Goal: Information Seeking & Learning: Learn about a topic

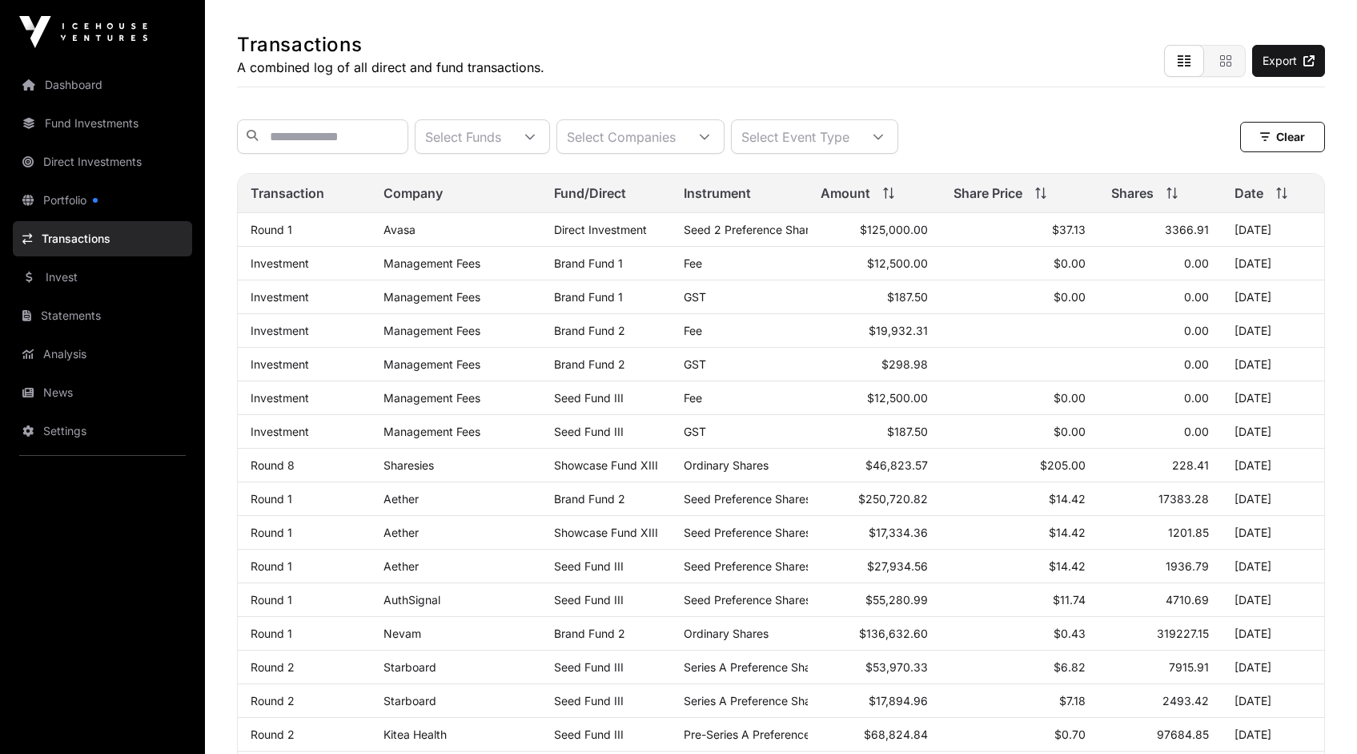
scroll to position [17, 10]
click at [96, 239] on link "Transactions" at bounding box center [102, 238] width 179 height 35
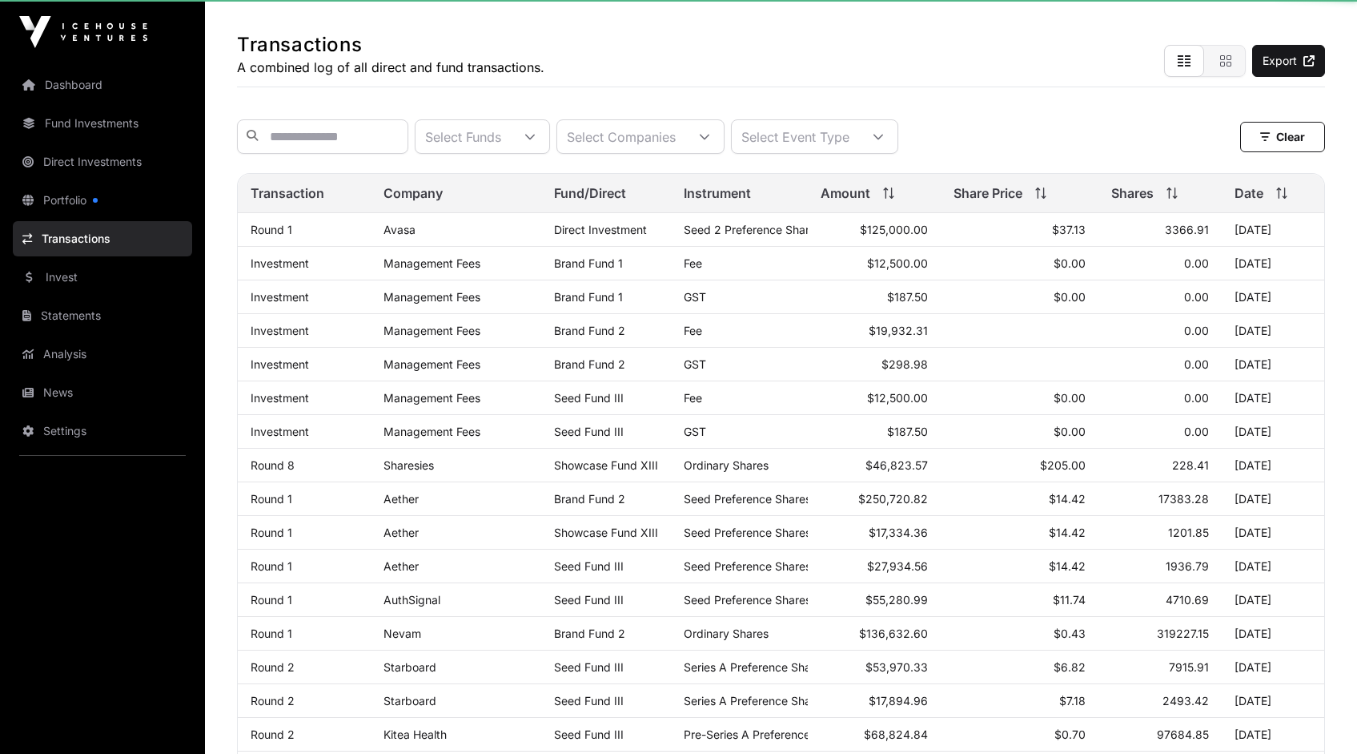
scroll to position [0, 0]
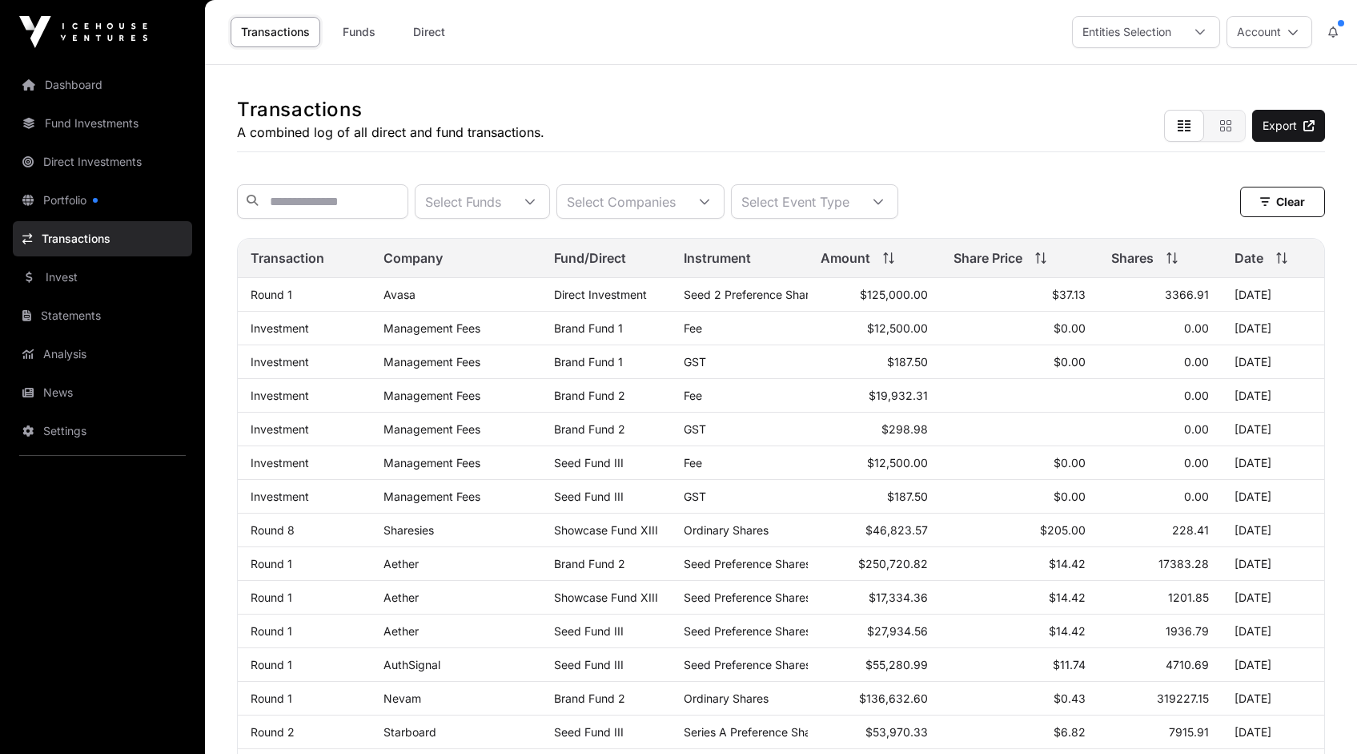
click at [710, 202] on icon at bounding box center [704, 201] width 11 height 11
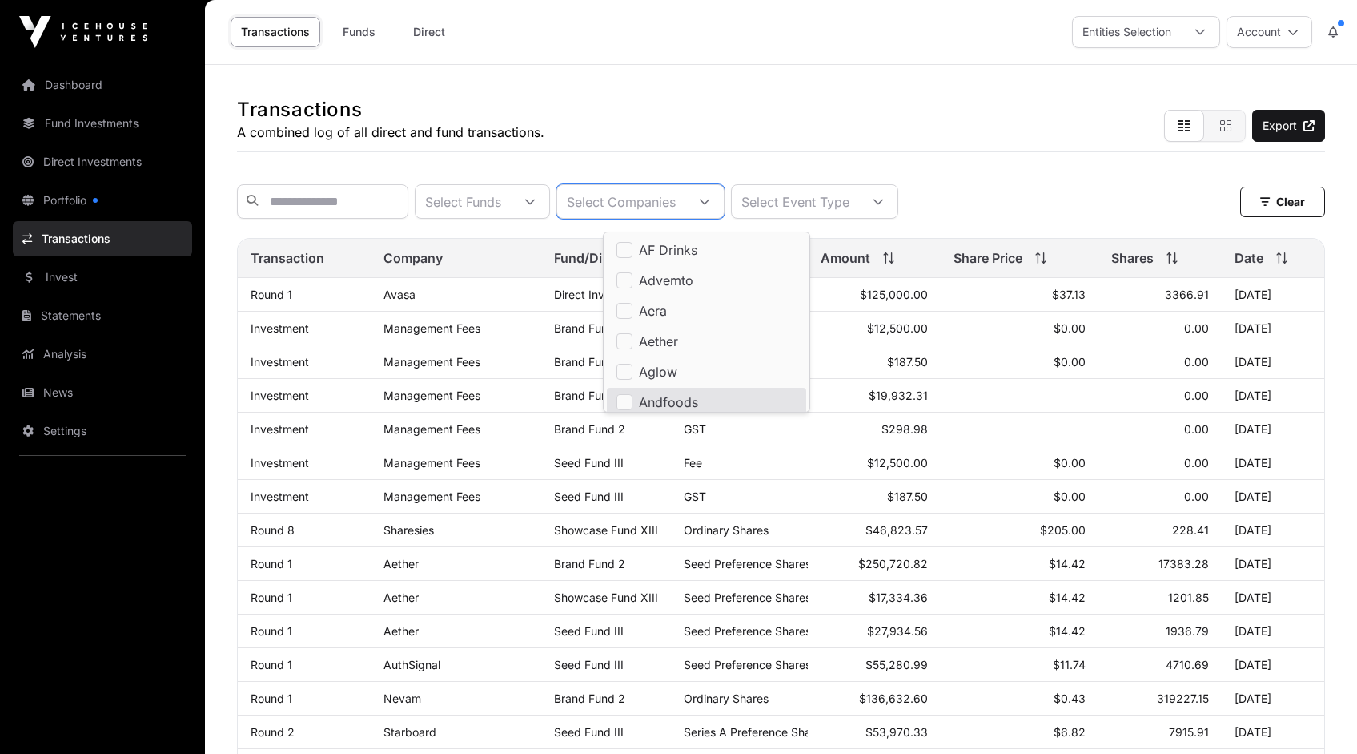
scroll to position [5, 0]
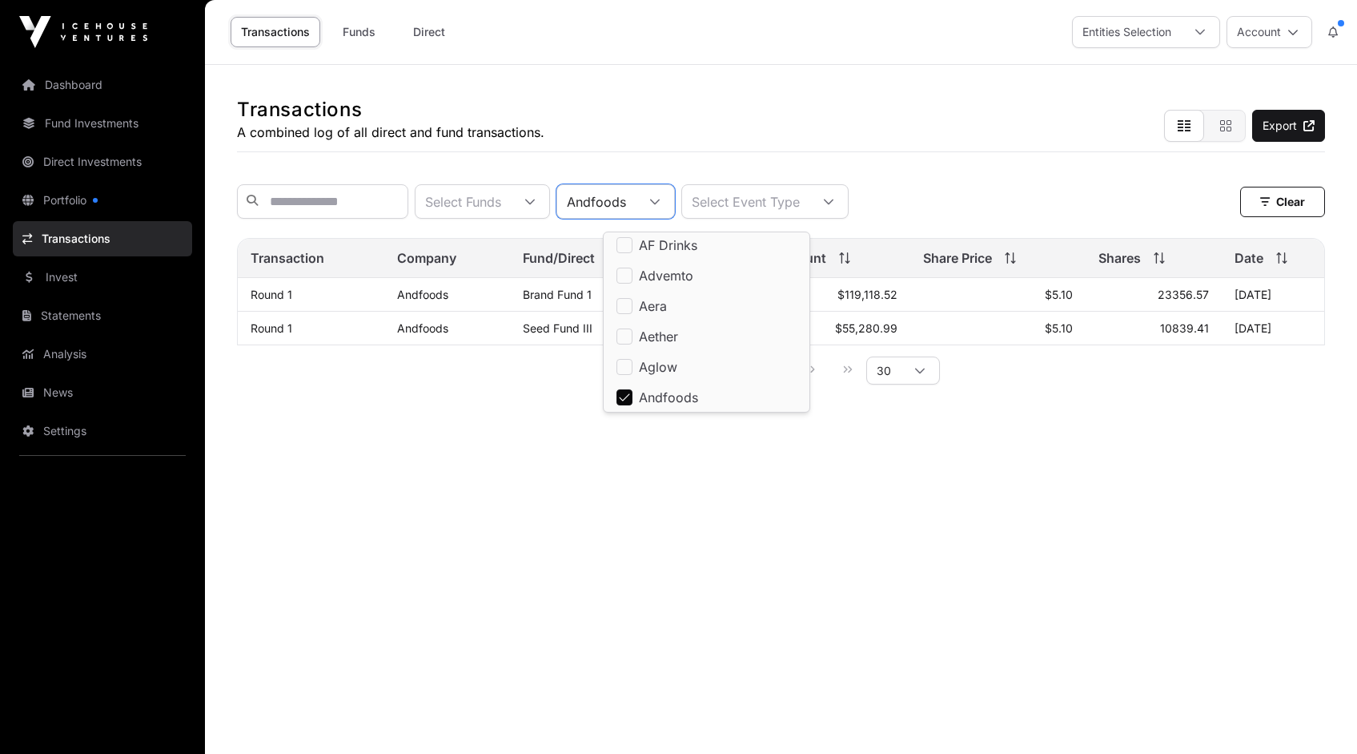
click at [421, 301] on link "Andfoods" at bounding box center [422, 294] width 51 height 14
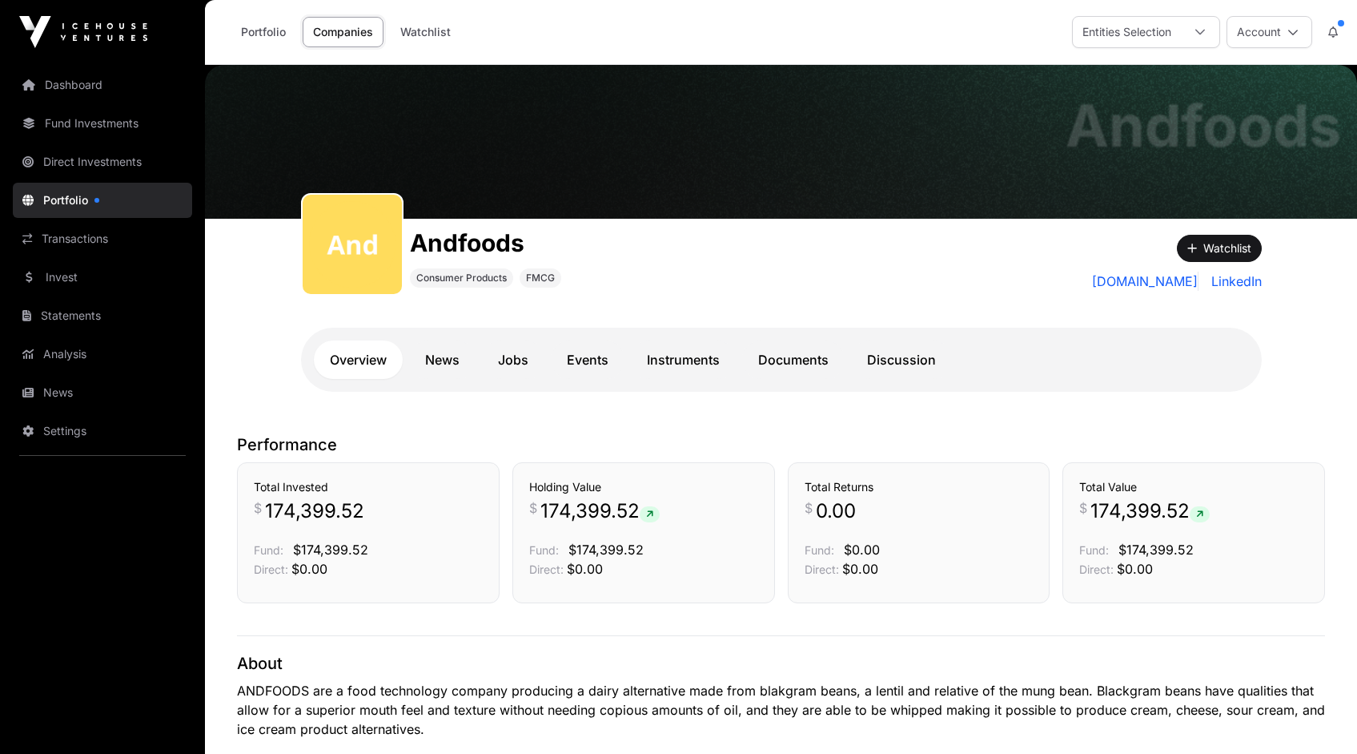
click at [792, 359] on link "Documents" at bounding box center [793, 359] width 103 height 38
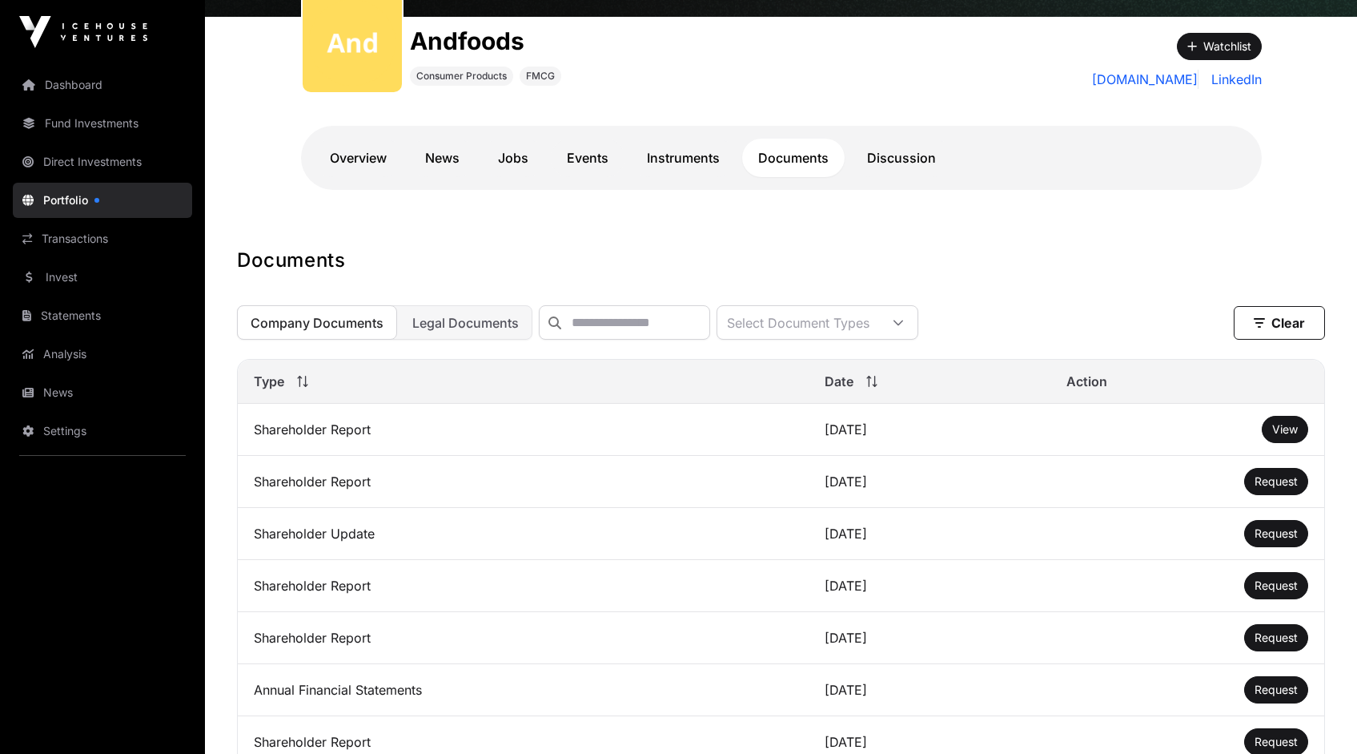
scroll to position [204, 0]
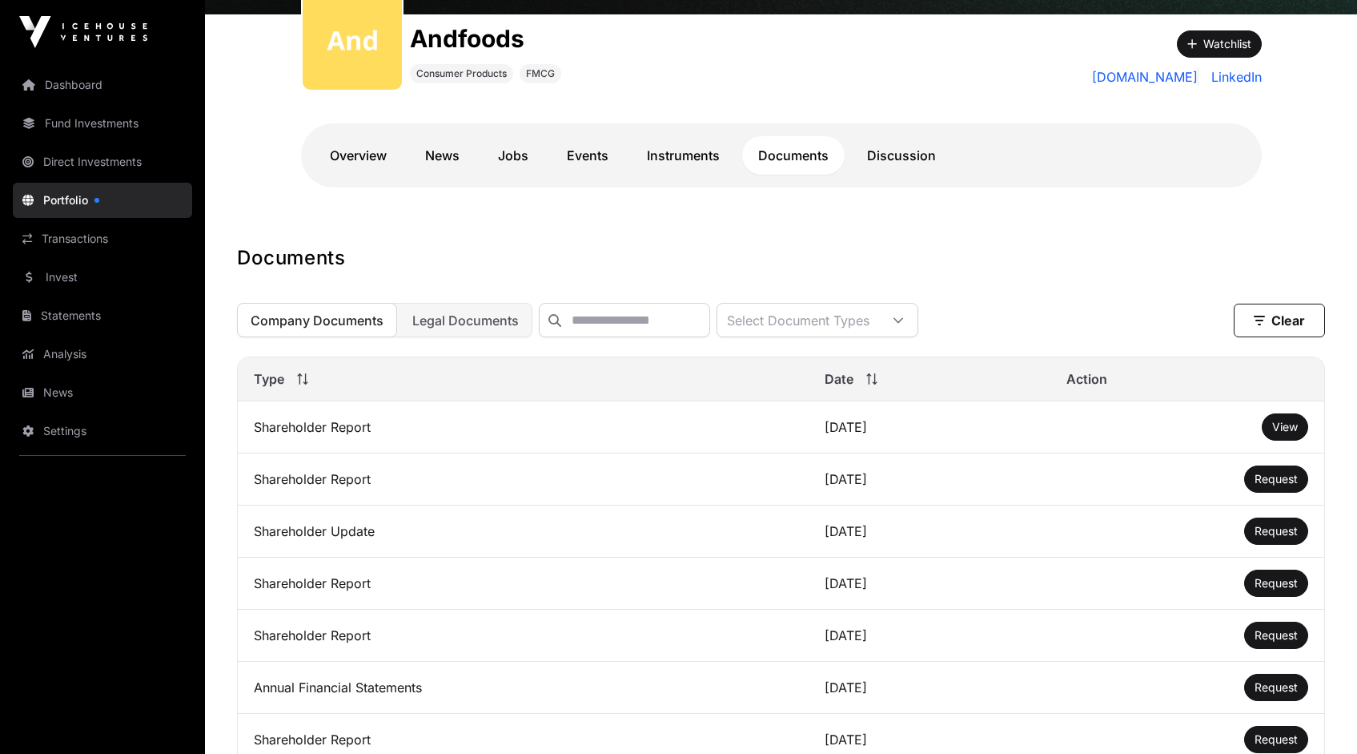
click at [1284, 433] on span "View" at bounding box center [1285, 427] width 26 height 14
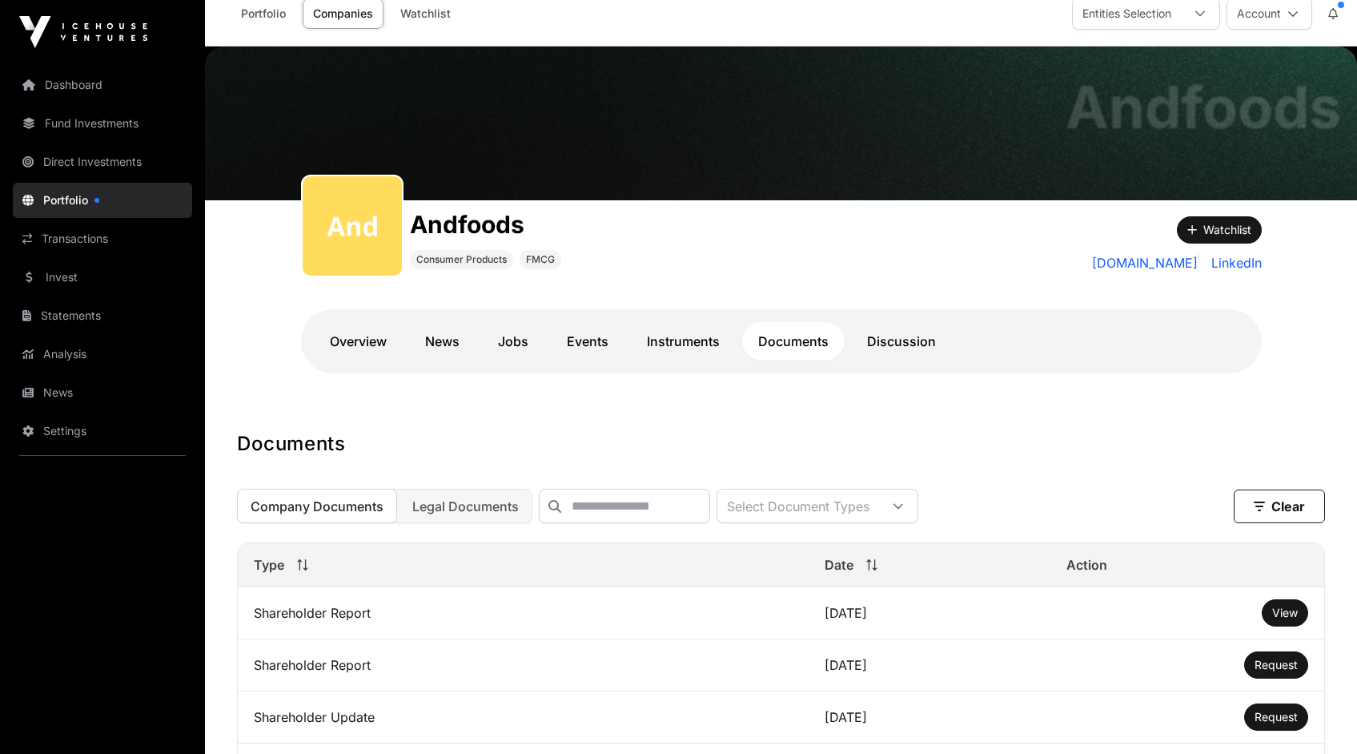
scroll to position [0, 0]
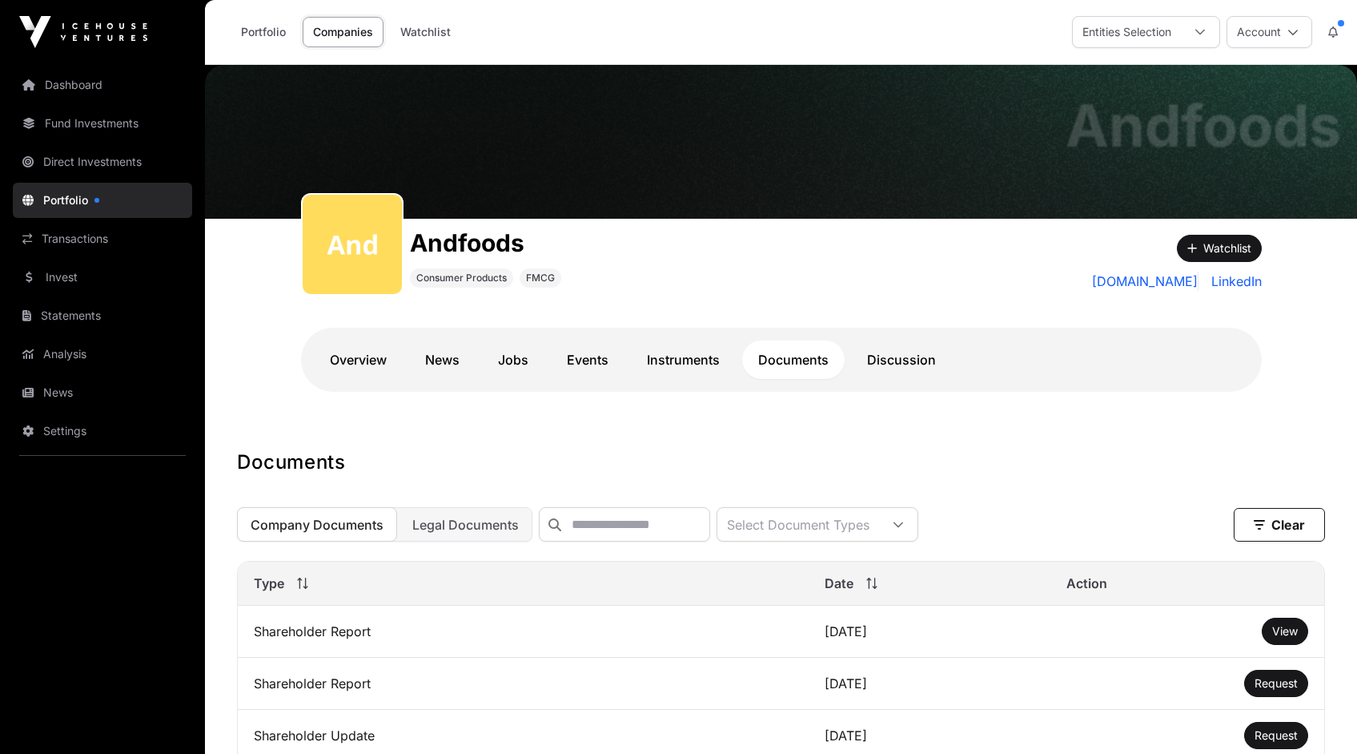
click at [360, 360] on link "Overview" at bounding box center [358, 359] width 89 height 38
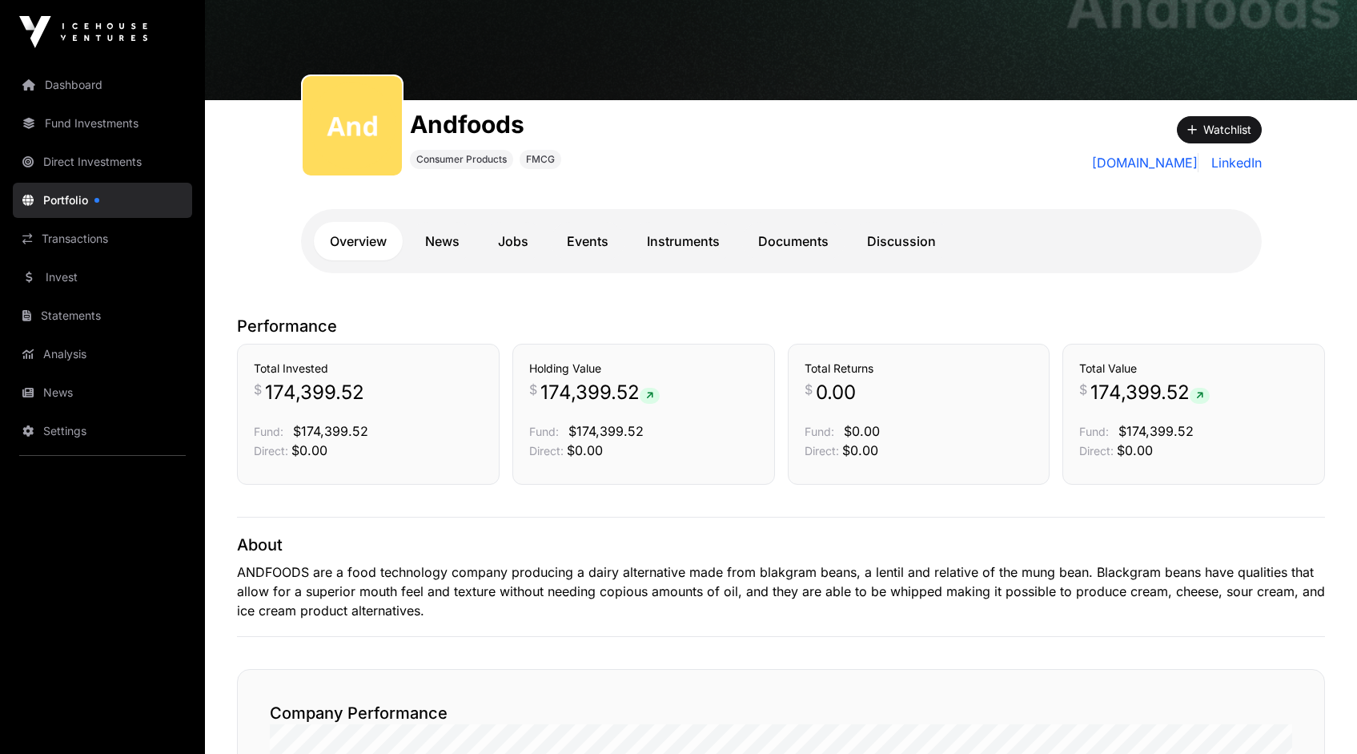
scroll to position [66, 0]
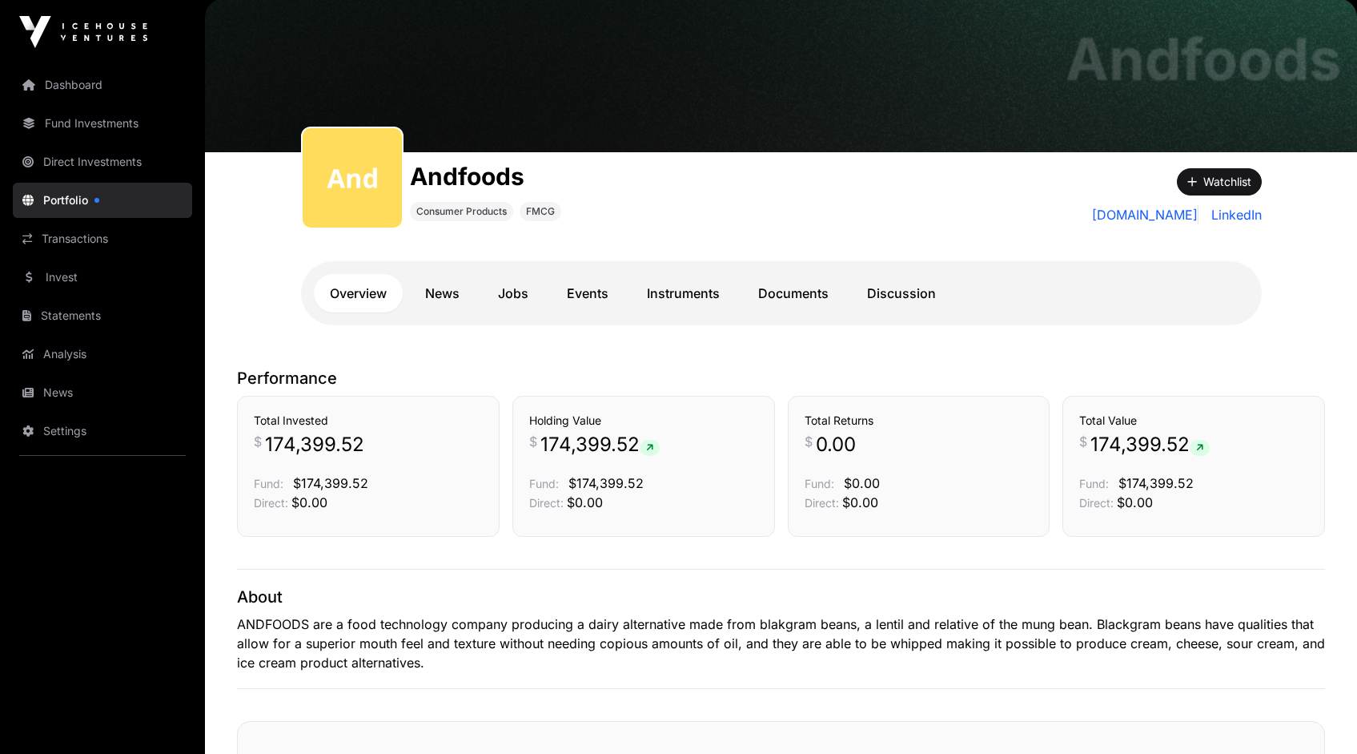
click at [441, 291] on link "News" at bounding box center [442, 293] width 66 height 38
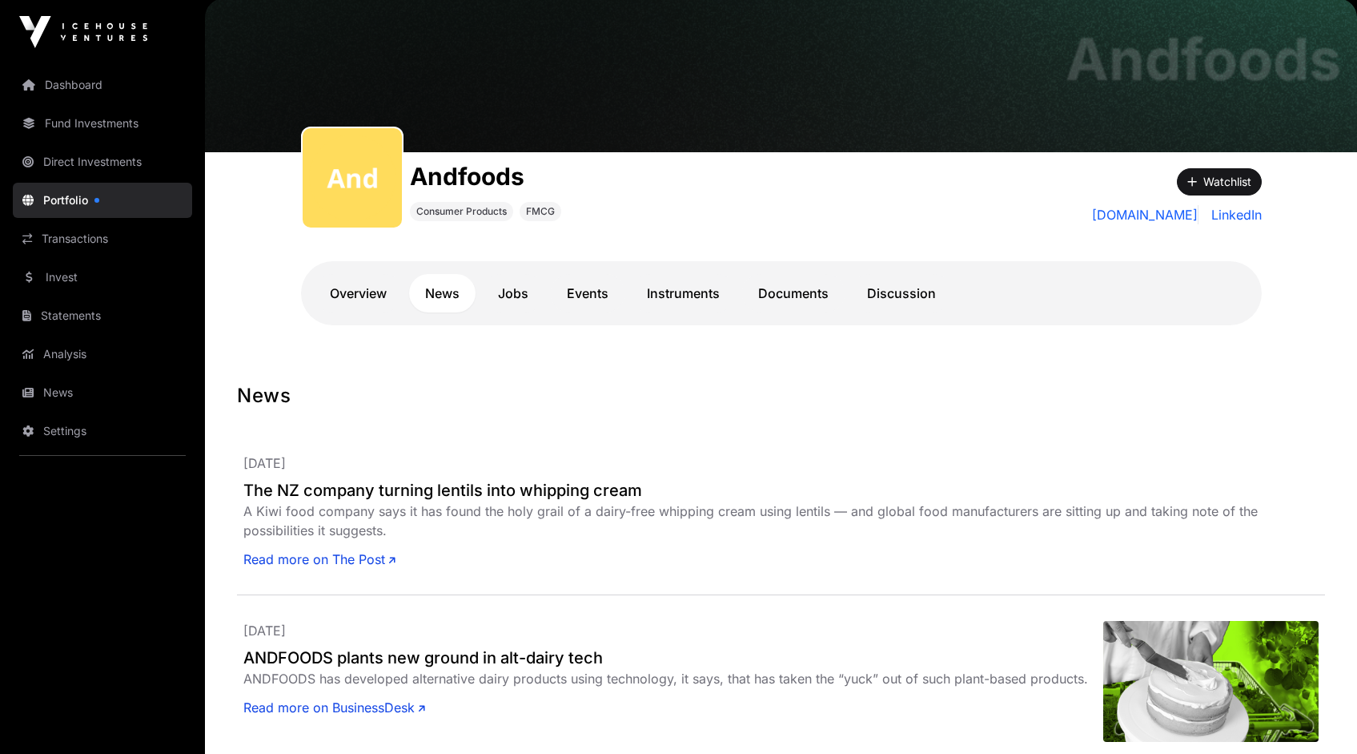
click at [347, 562] on link "Read more on The Post" at bounding box center [319, 558] width 152 height 19
click at [339, 556] on link "Read more on The Post" at bounding box center [319, 558] width 152 height 19
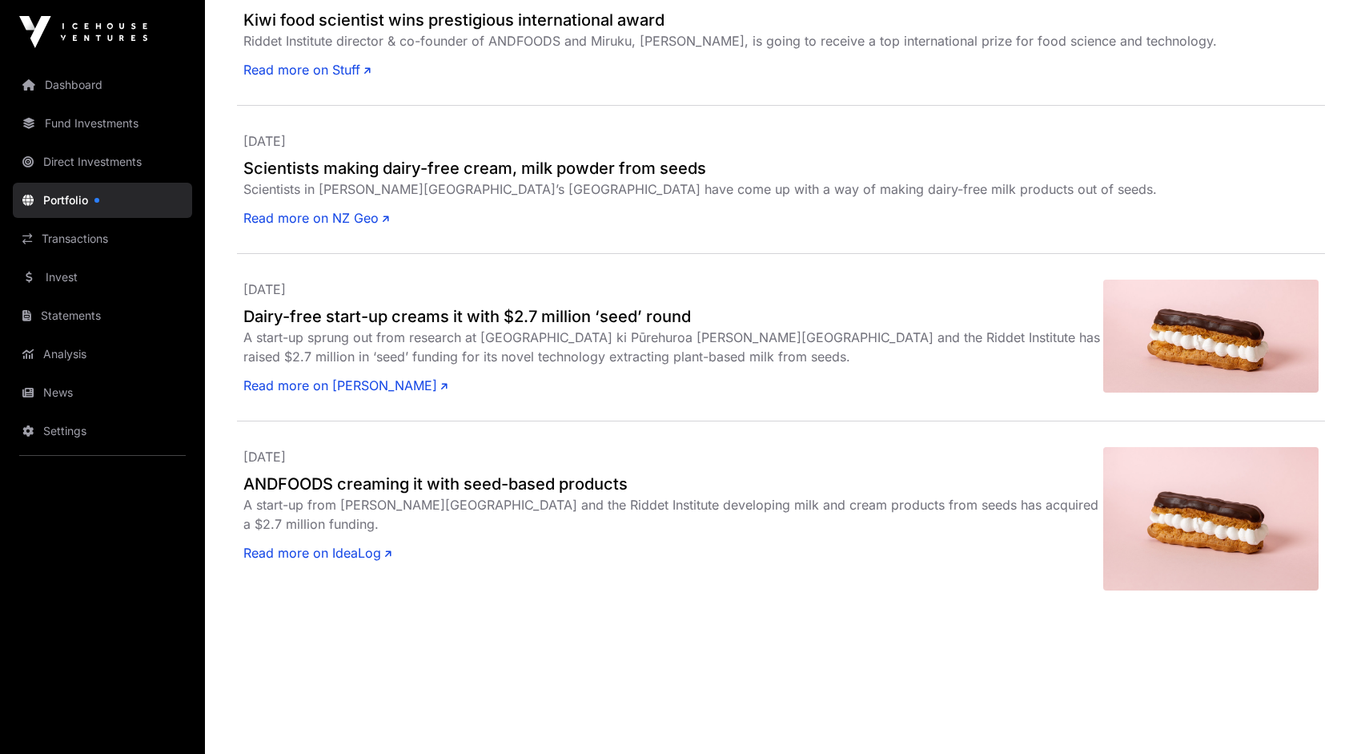
scroll to position [1249, 0]
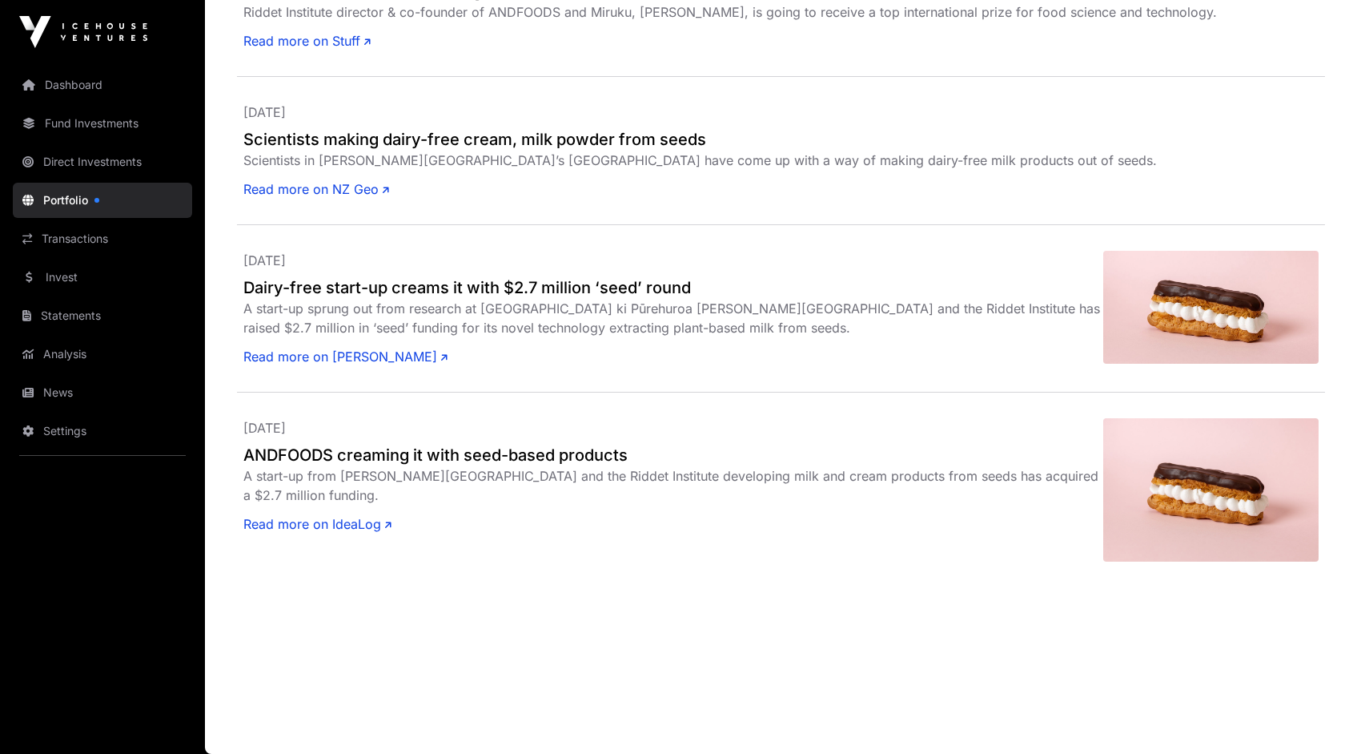
click at [358, 526] on link "Read more on IdeaLog" at bounding box center [317, 523] width 148 height 19
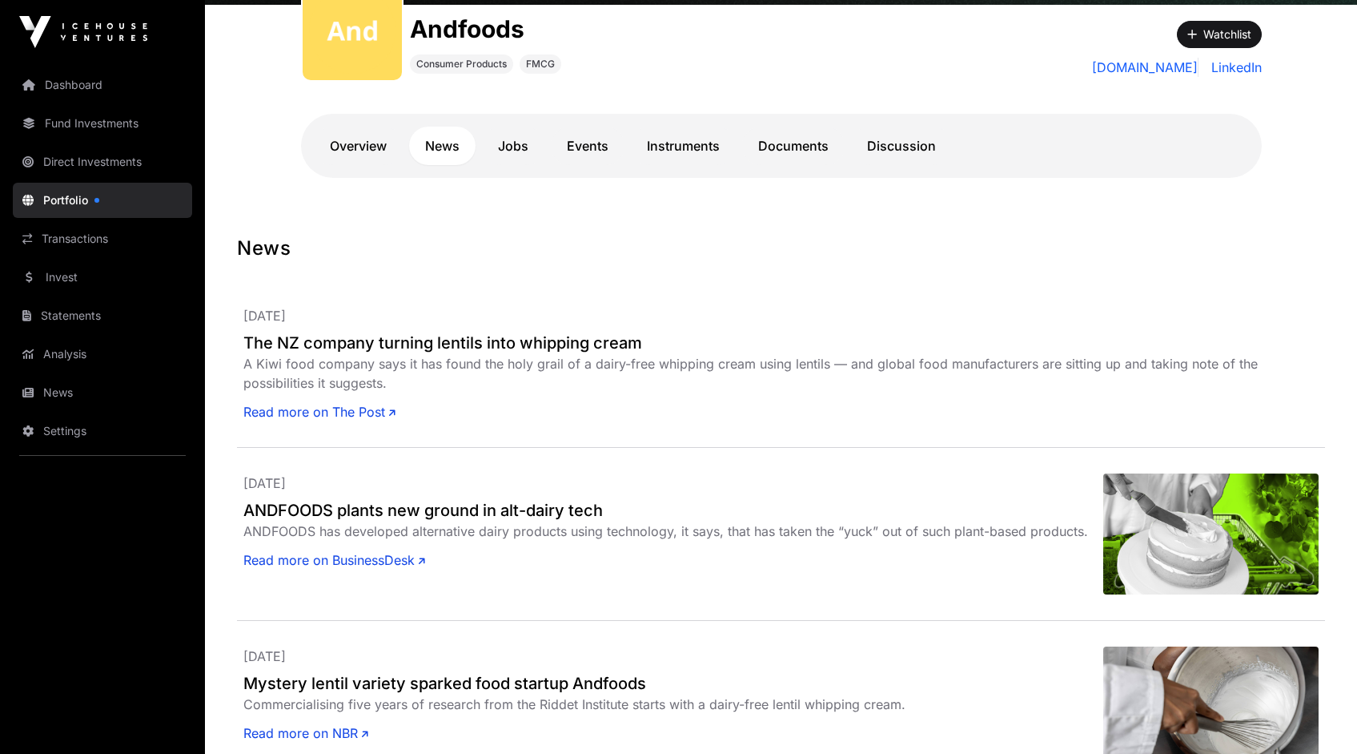
scroll to position [0, 0]
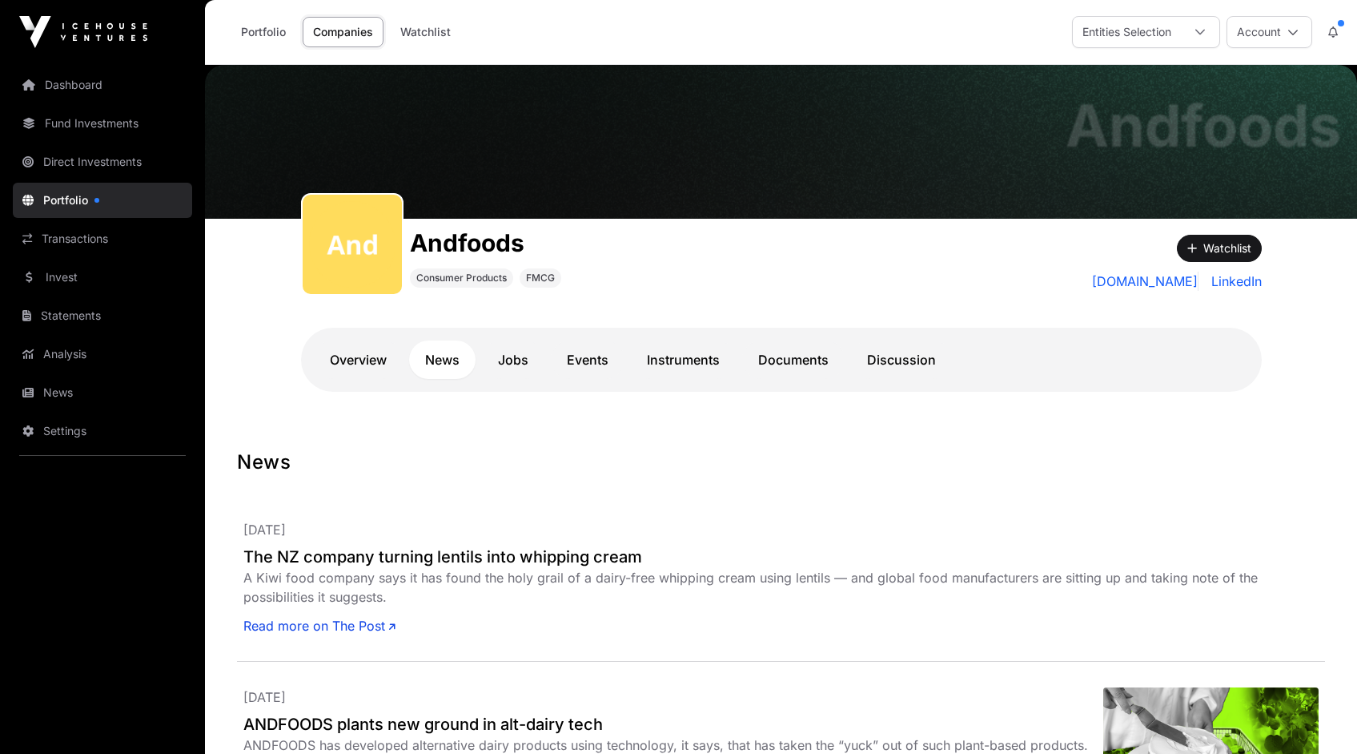
click at [518, 359] on link "Jobs" at bounding box center [513, 359] width 62 height 38
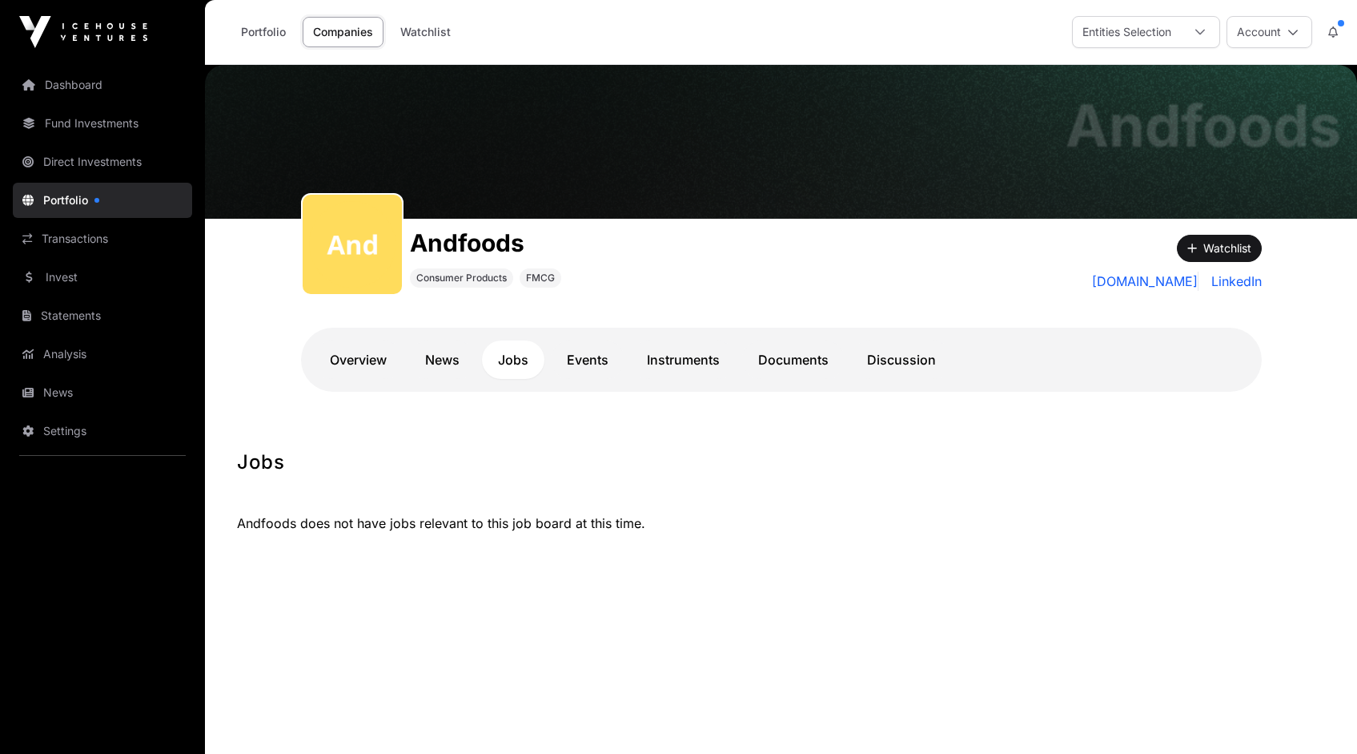
click at [589, 360] on link "Events" at bounding box center [588, 359] width 74 height 38
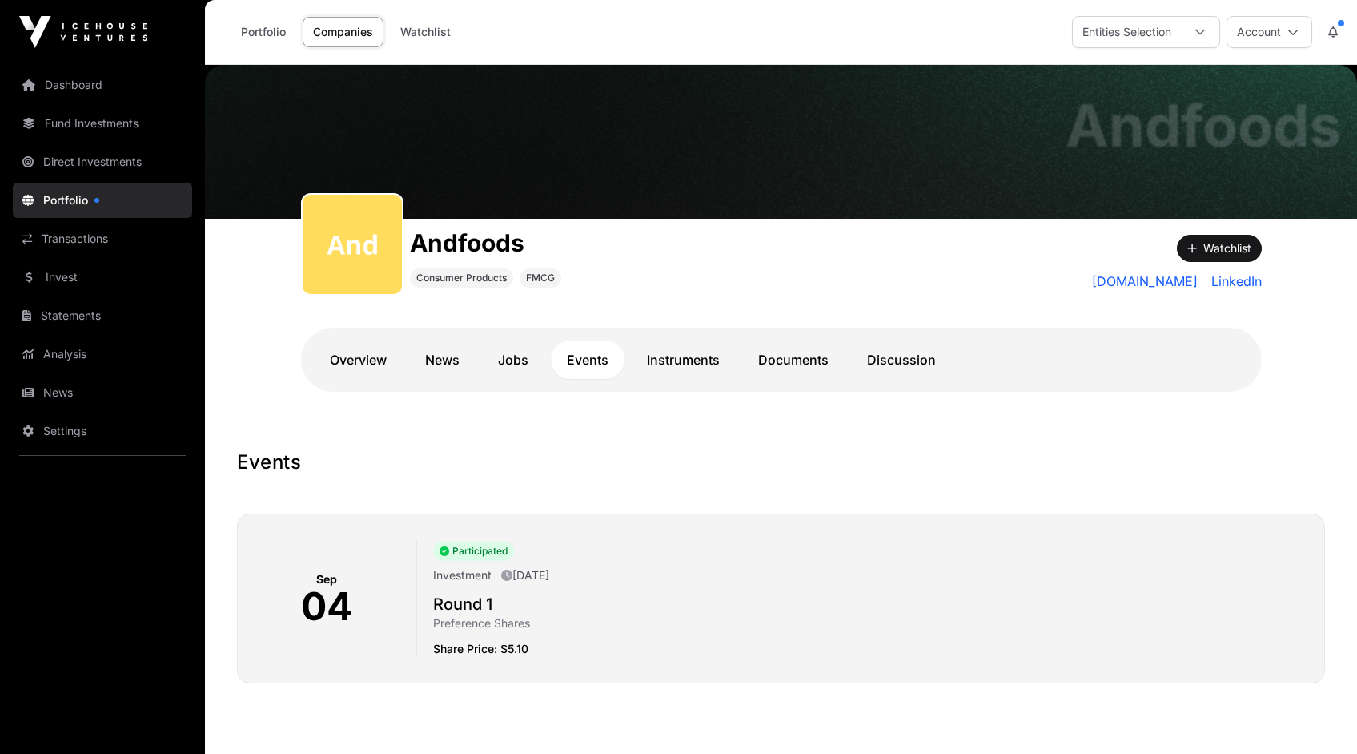
click at [685, 365] on link "Instruments" at bounding box center [683, 359] width 105 height 38
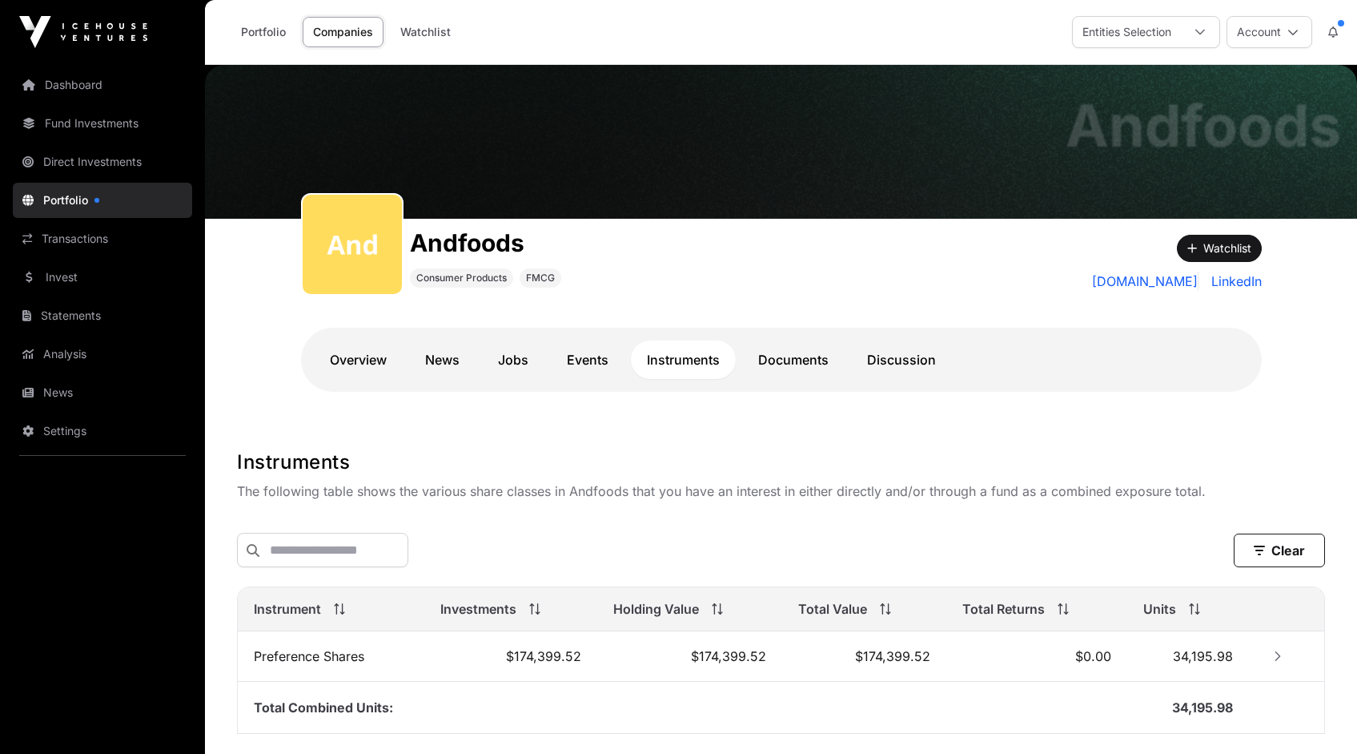
click at [593, 360] on link "Events" at bounding box center [588, 359] width 74 height 38
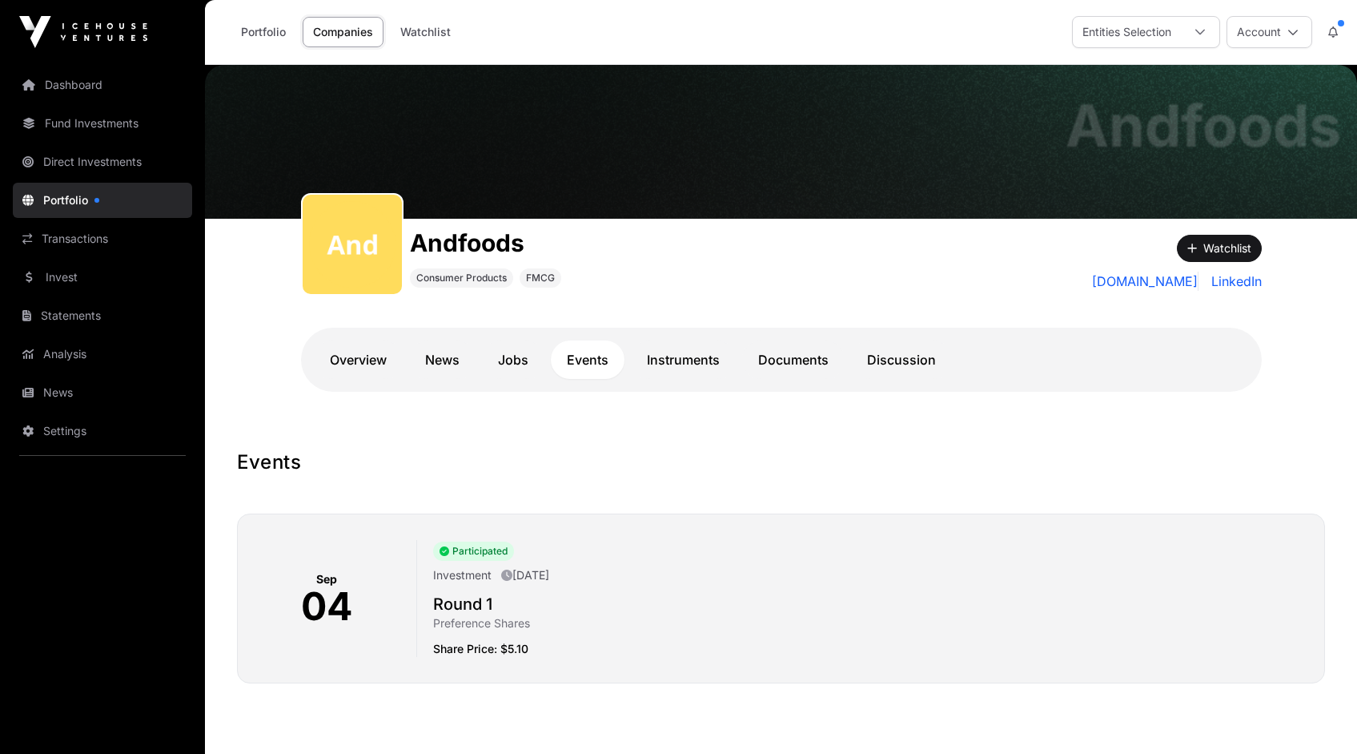
click at [680, 360] on link "Instruments" at bounding box center [683, 359] width 105 height 38
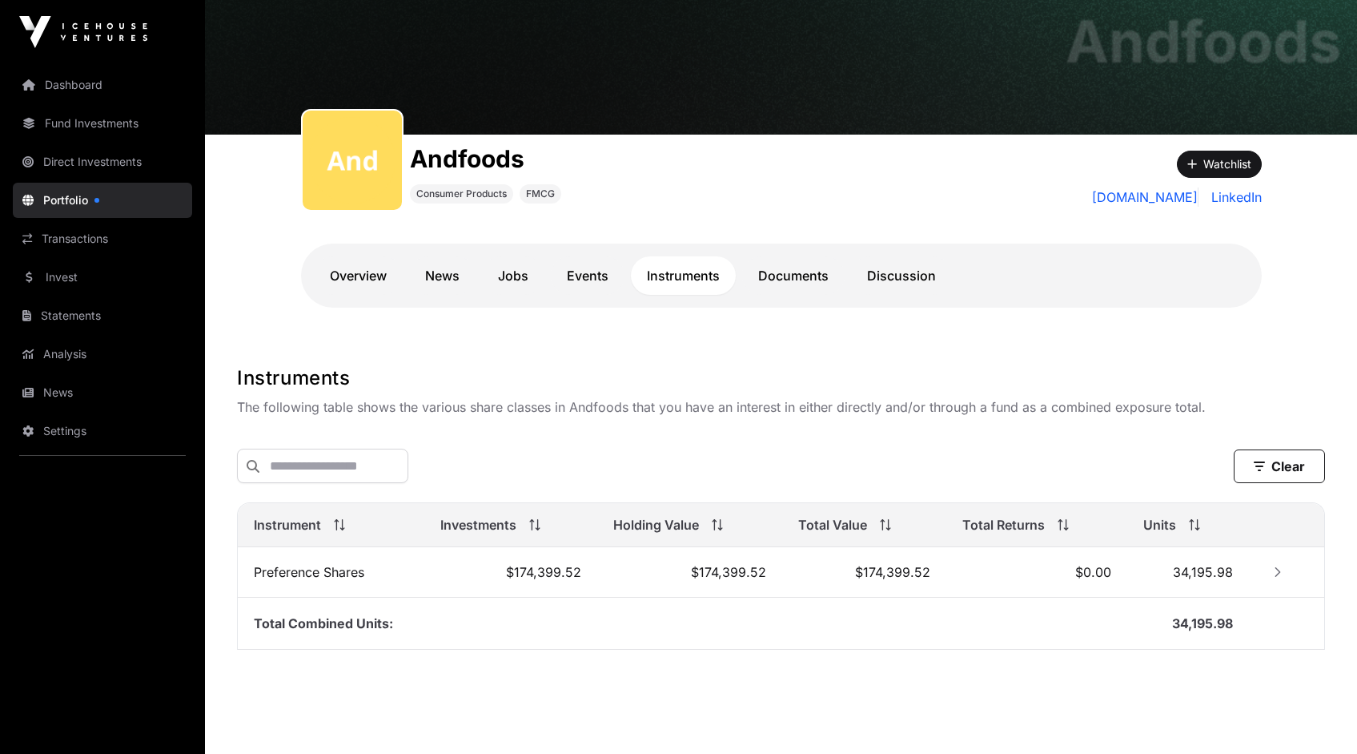
scroll to position [86, 0]
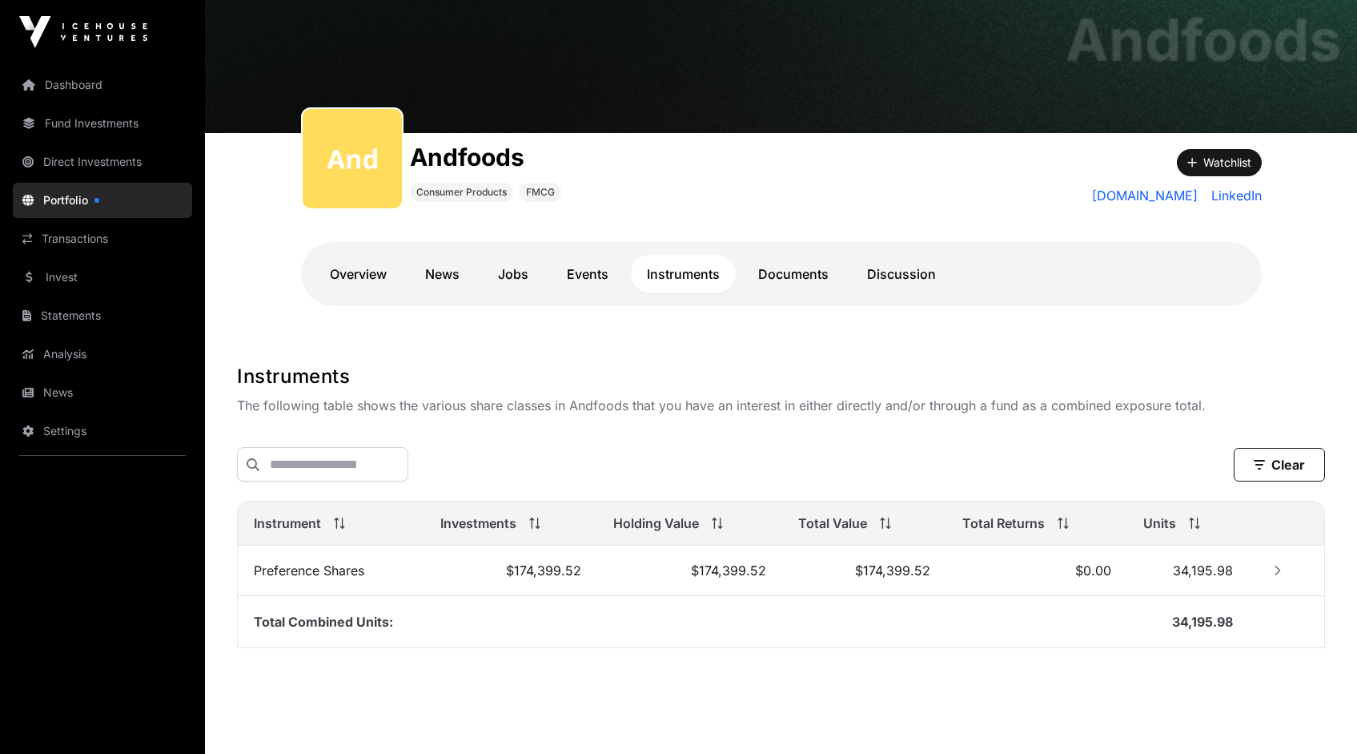
click at [79, 88] on link "Dashboard" at bounding box center [102, 84] width 179 height 35
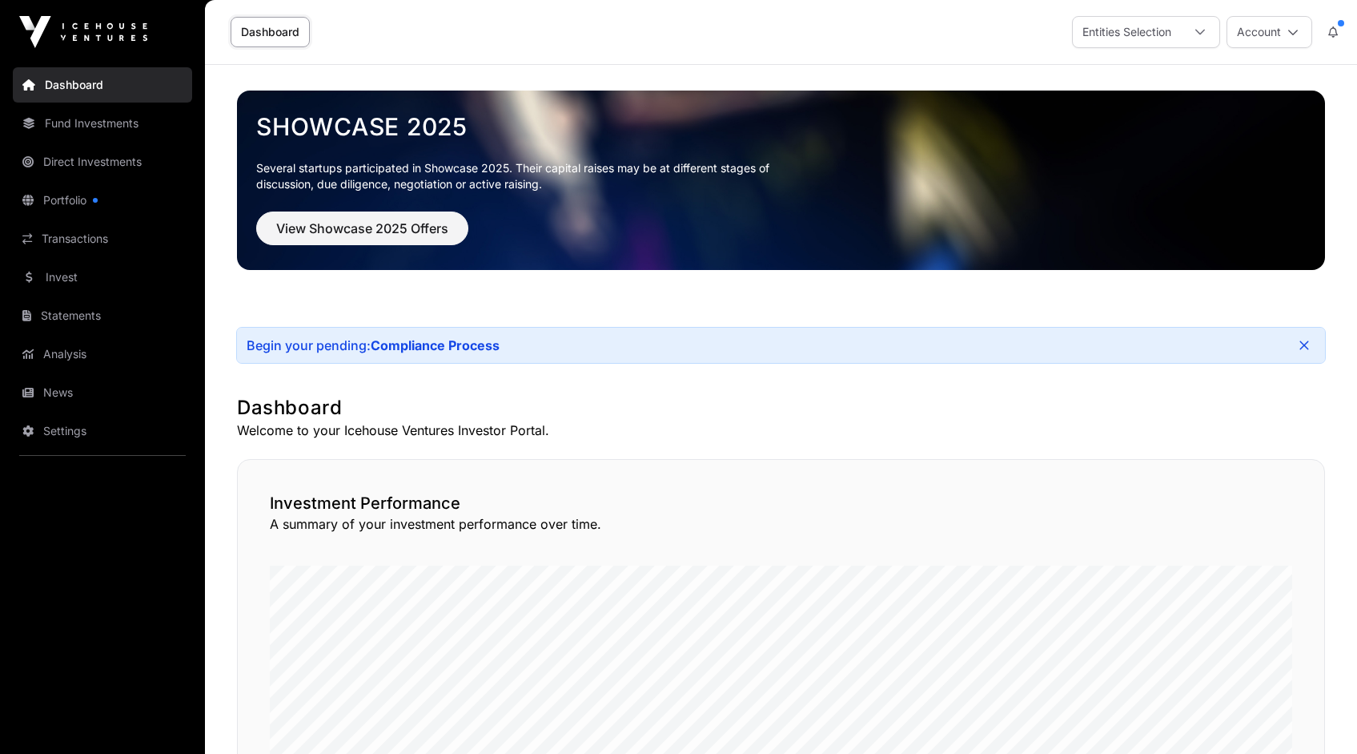
click at [70, 360] on link "Analysis" at bounding box center [102, 353] width 179 height 35
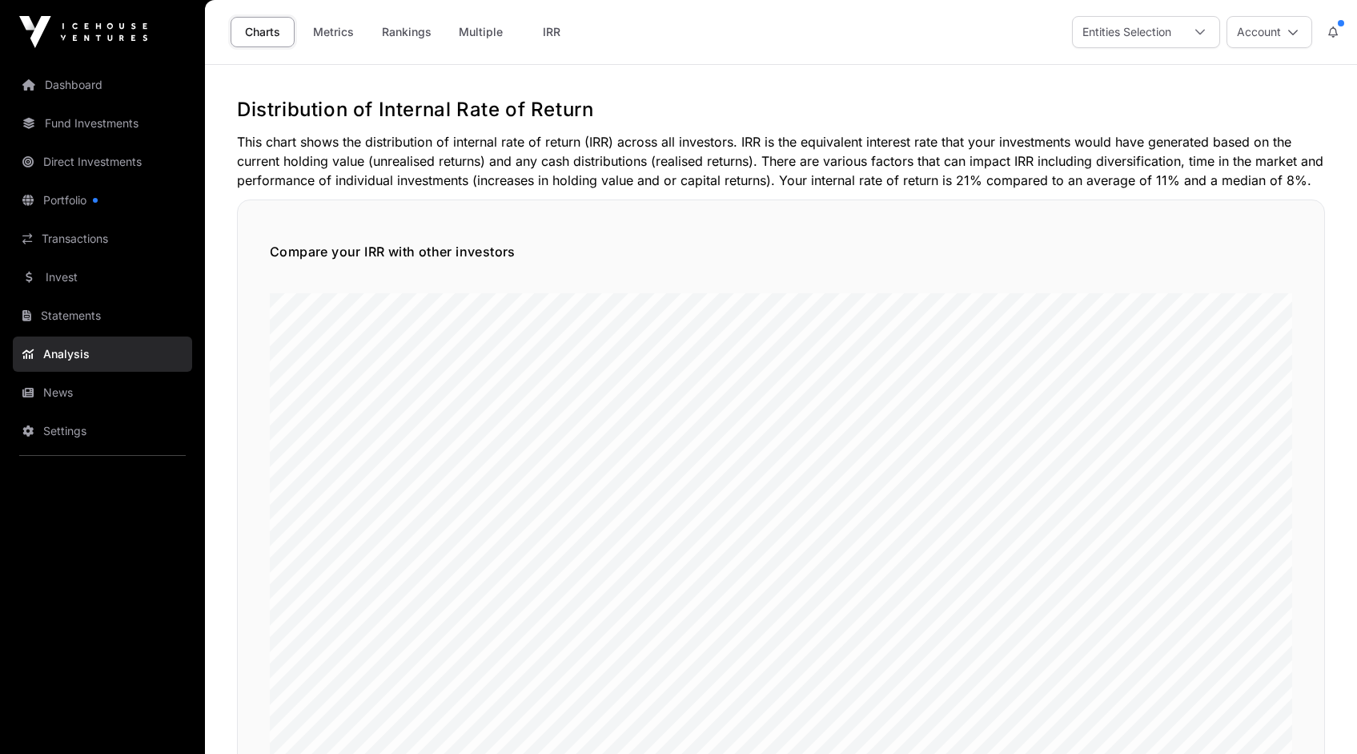
click at [332, 30] on link "Metrics" at bounding box center [333, 32] width 64 height 30
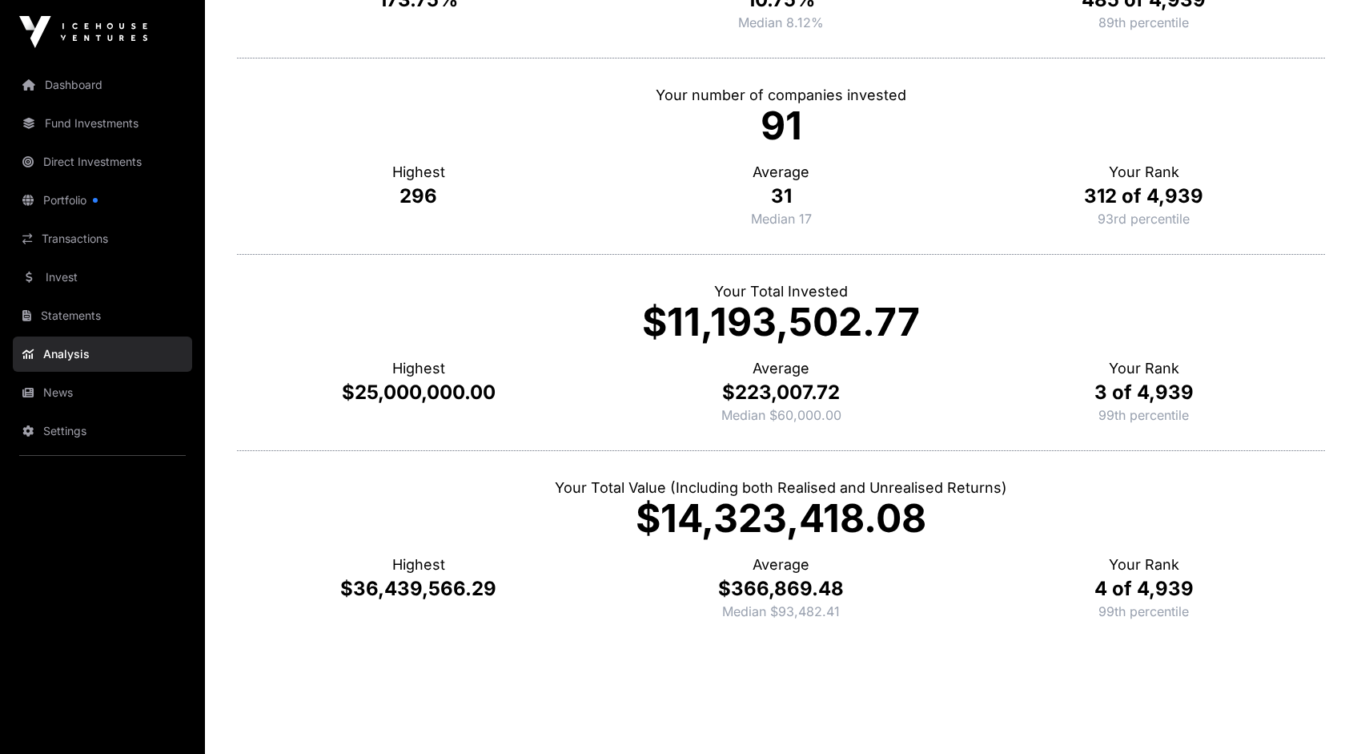
scroll to position [431, 0]
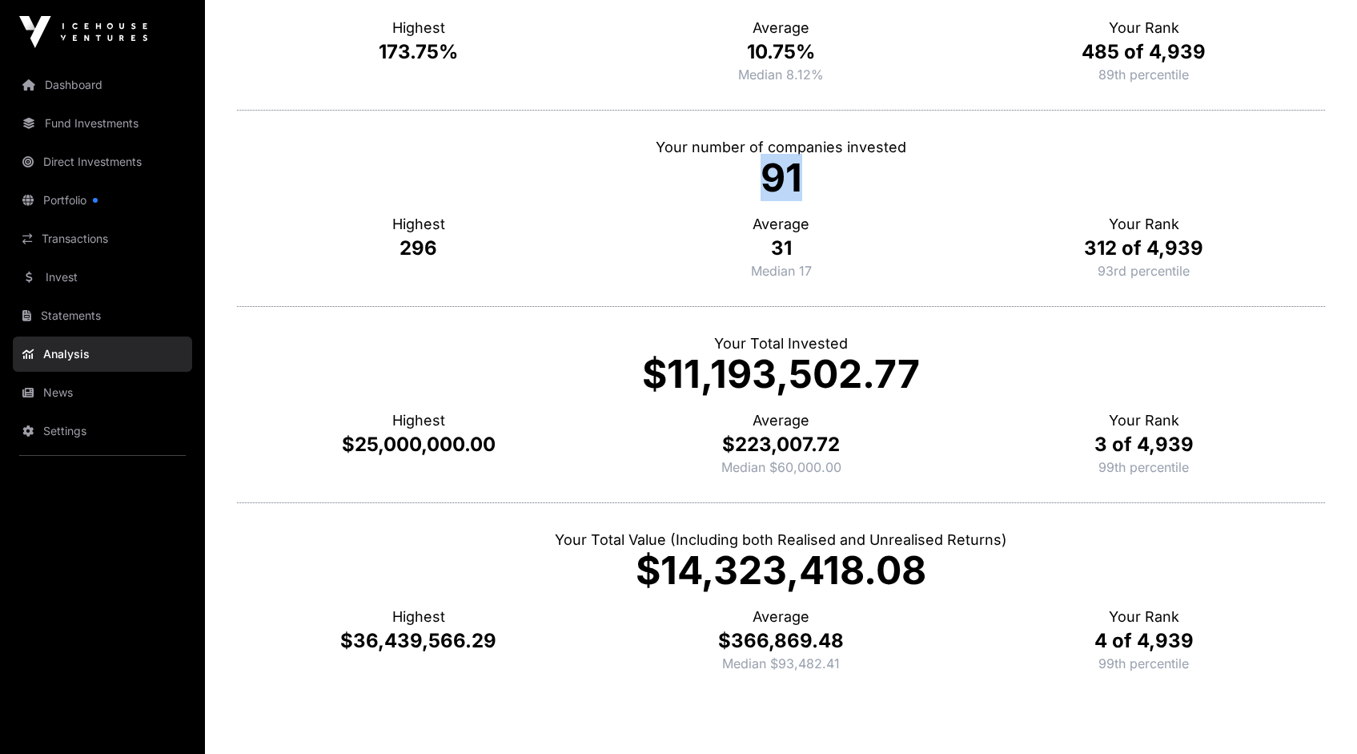
drag, startPoint x: 759, startPoint y: 175, endPoint x: 803, endPoint y: 175, distance: 44.0
click at [803, 175] on p "91" at bounding box center [781, 178] width 1088 height 38
drag, startPoint x: 657, startPoint y: 144, endPoint x: 798, endPoint y: 178, distance: 145.7
click at [798, 178] on div "Your number of companies invested 91 Highest 296 Average 31 Median 17 Your Rank…" at bounding box center [781, 208] width 1088 height 196
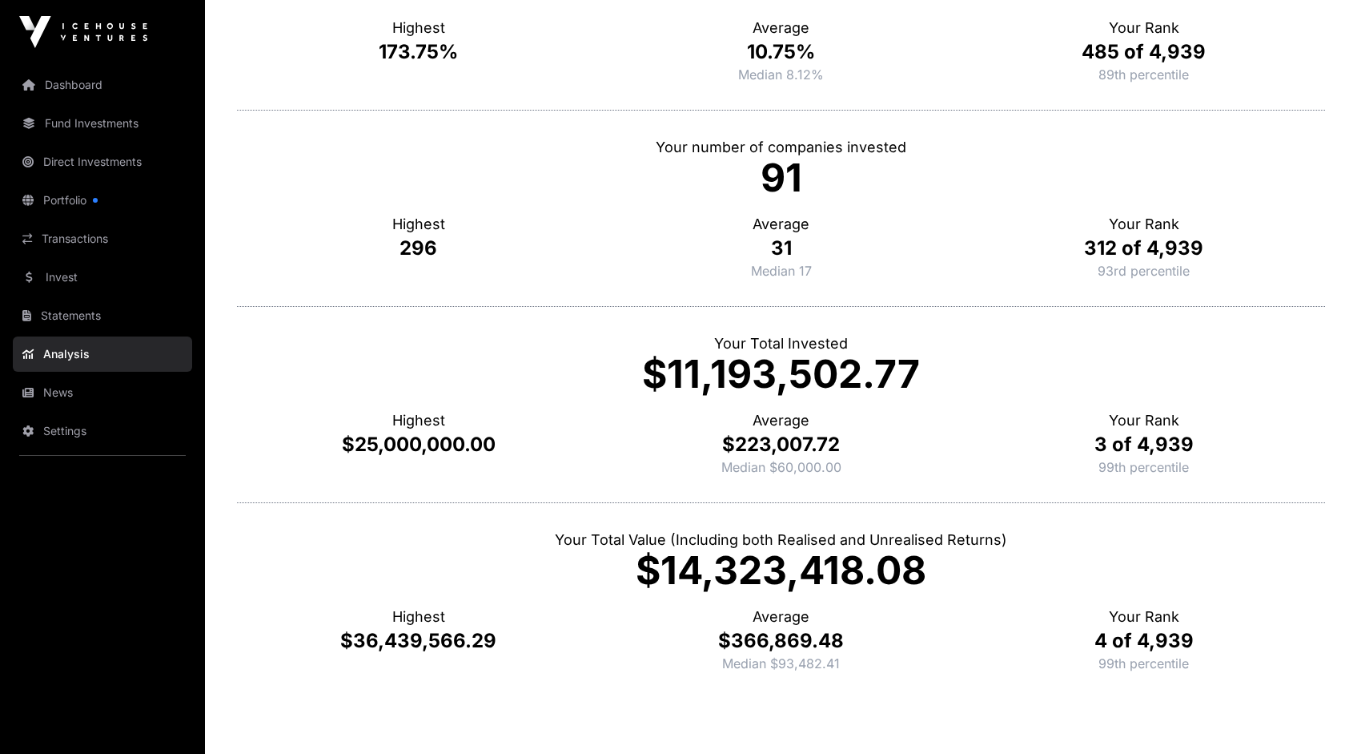
click at [802, 207] on div "Average 31 Median 17" at bounding box center [781, 238] width 363 height 83
drag, startPoint x: 1089, startPoint y: 273, endPoint x: 1194, endPoint y: 275, distance: 104.9
click at [1194, 275] on div "Your Rank 312 of 4,939 93rd percentile" at bounding box center [1144, 238] width 363 height 83
drag, startPoint x: 1194, startPoint y: 272, endPoint x: 1070, endPoint y: 271, distance: 124.1
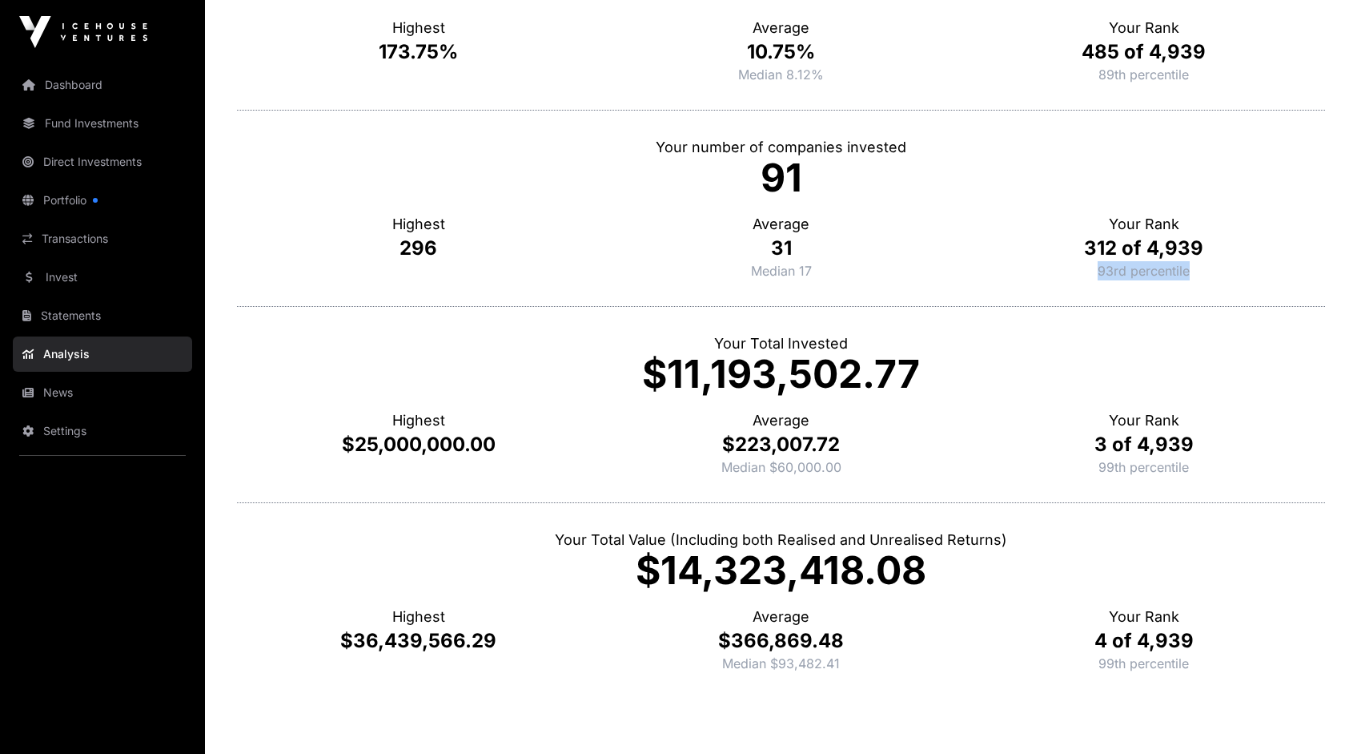
click at [1070, 271] on div "Your Rank 312 of 4,939 93rd percentile" at bounding box center [1144, 238] width 363 height 83
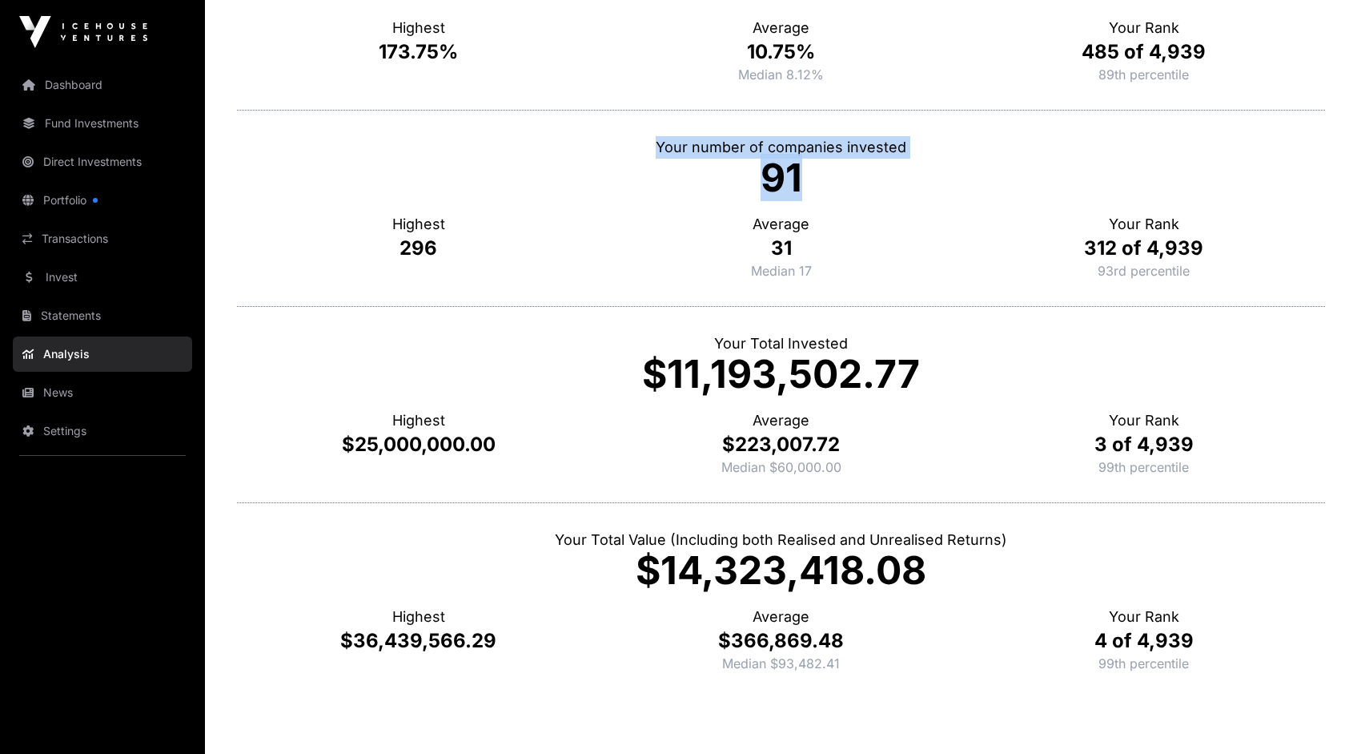
drag, startPoint x: 804, startPoint y: 175, endPoint x: 657, endPoint y: 142, distance: 151.0
click at [657, 142] on div "Your number of companies invested 91 Highest 296 Average 31 Median 17 Your Rank…" at bounding box center [781, 208] width 1088 height 196
click at [657, 142] on p "Your number of companies invested" at bounding box center [781, 147] width 1088 height 22
drag, startPoint x: 657, startPoint y: 141, endPoint x: 808, endPoint y: 188, distance: 158.6
click at [808, 188] on div "Your number of companies invested 91 Highest 296 Average 31 Median 17 Your Rank…" at bounding box center [781, 208] width 1088 height 196
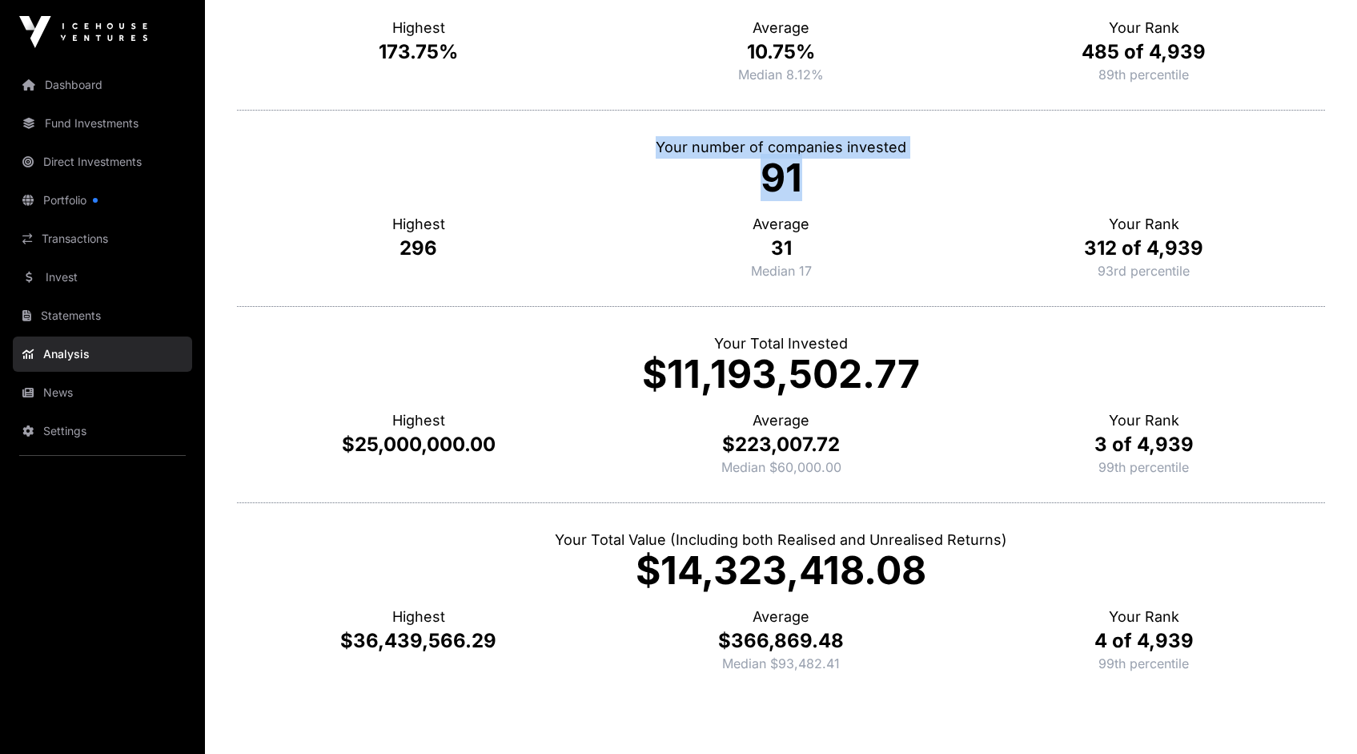
click at [808, 188] on p "91" at bounding box center [781, 178] width 1088 height 38
drag, startPoint x: 807, startPoint y: 187, endPoint x: 655, endPoint y: 147, distance: 157.1
click at [655, 147] on div "Your number of companies invested 91 Highest 296 Average 31 Median 17 Your Rank…" at bounding box center [781, 208] width 1088 height 196
click at [655, 147] on p "Your number of companies invested" at bounding box center [781, 147] width 1088 height 22
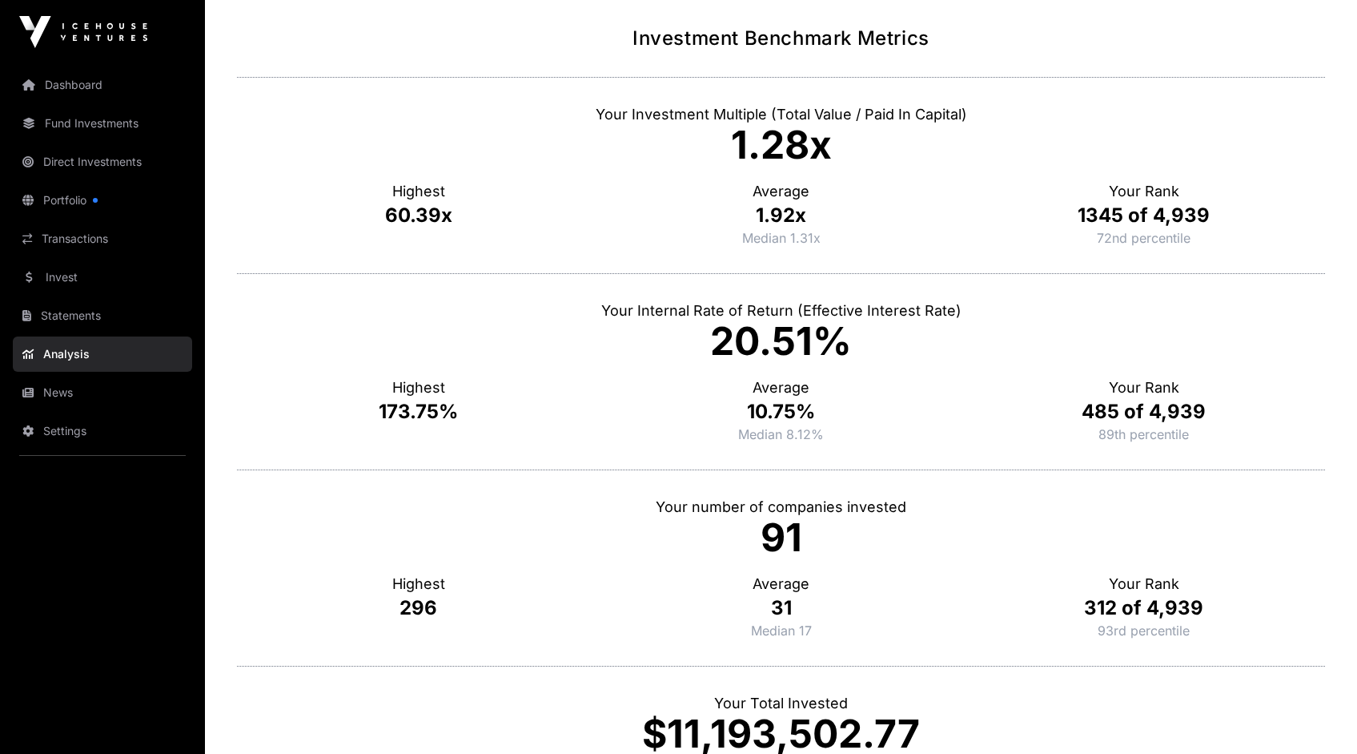
scroll to position [0, 0]
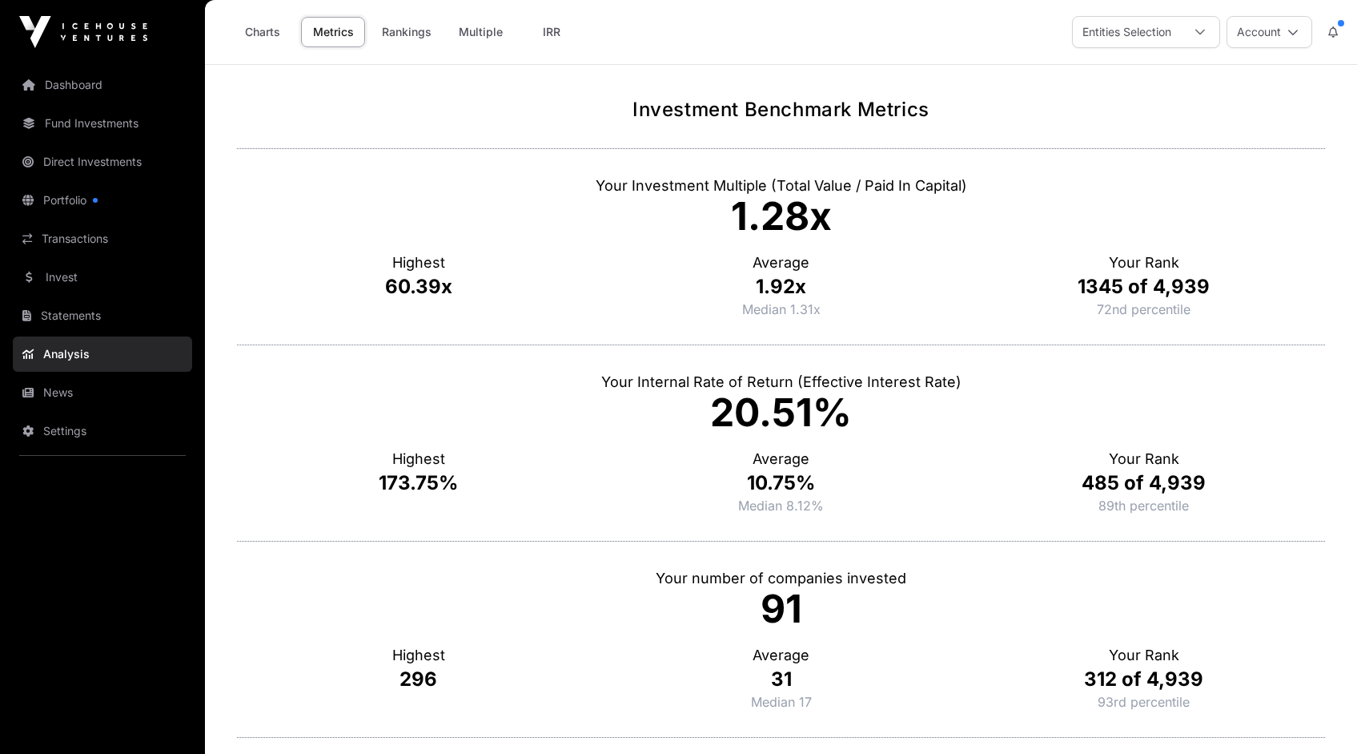
click at [68, 231] on link "Transactions" at bounding box center [102, 238] width 179 height 35
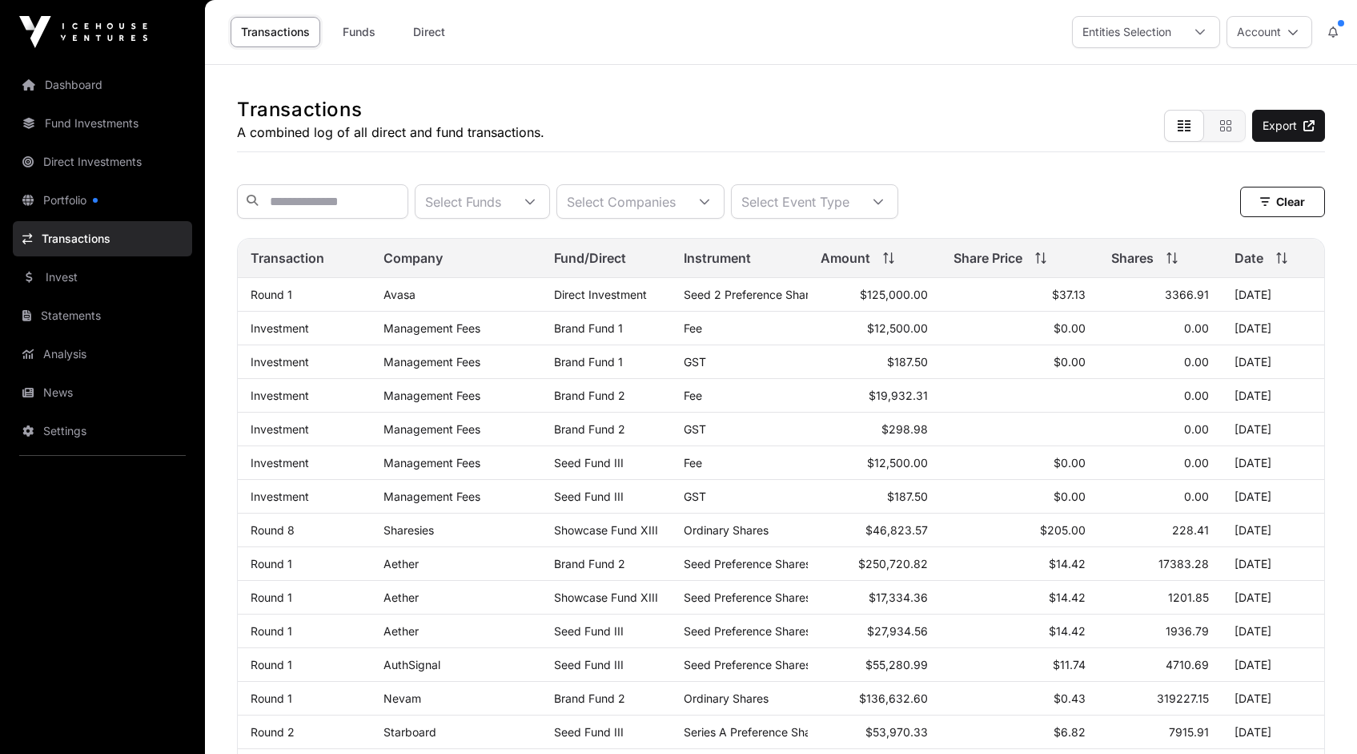
click at [710, 204] on icon at bounding box center [705, 202] width 10 height 6
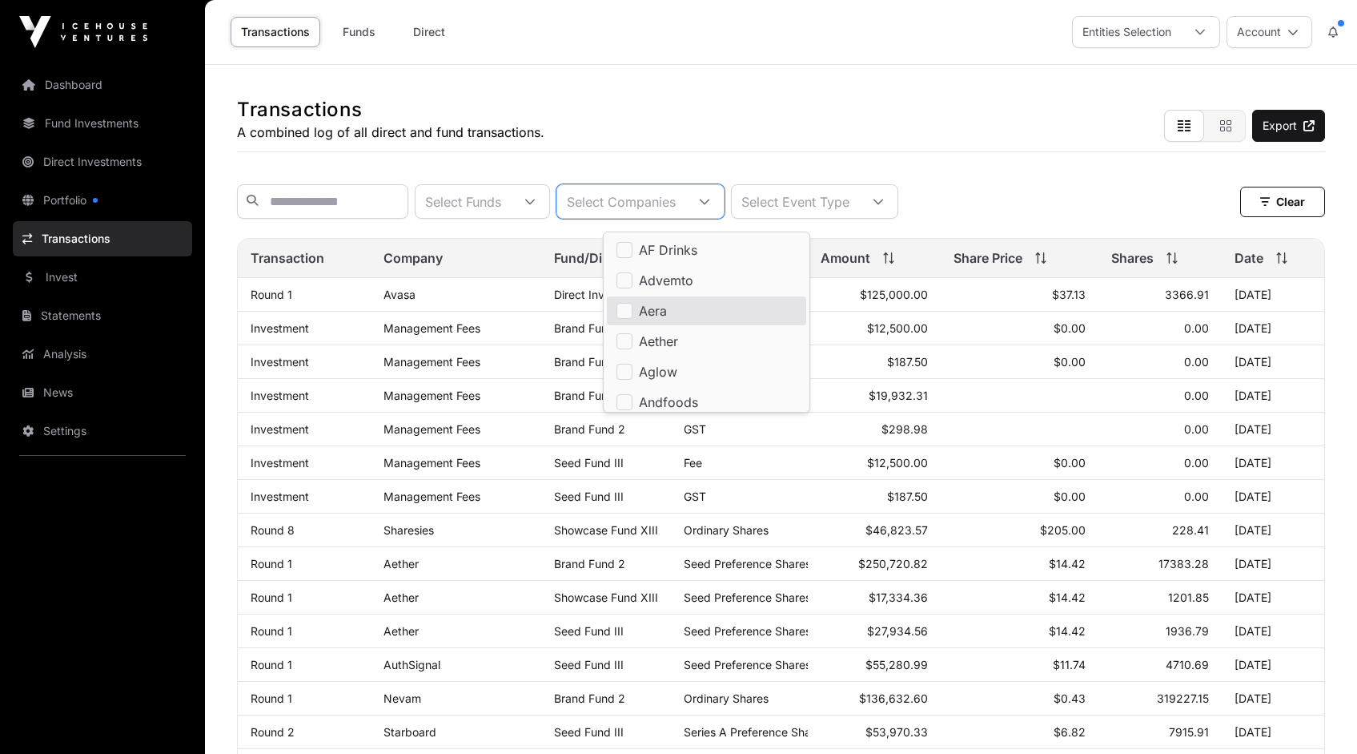
scroll to position [6, 0]
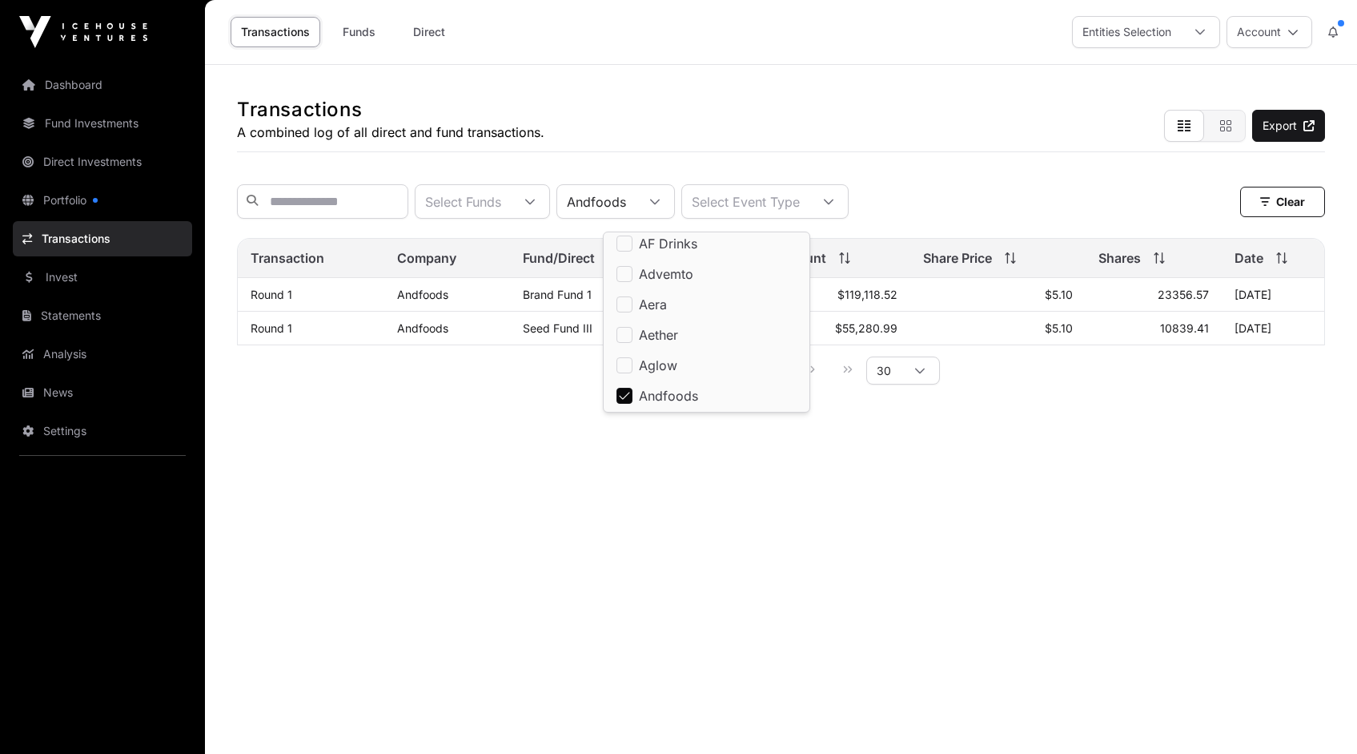
click at [636, 135] on div "Transactions A combined log of all direct and fund transactions. Export" at bounding box center [781, 108] width 1088 height 87
click at [427, 301] on link "Andfoods" at bounding box center [422, 294] width 51 height 14
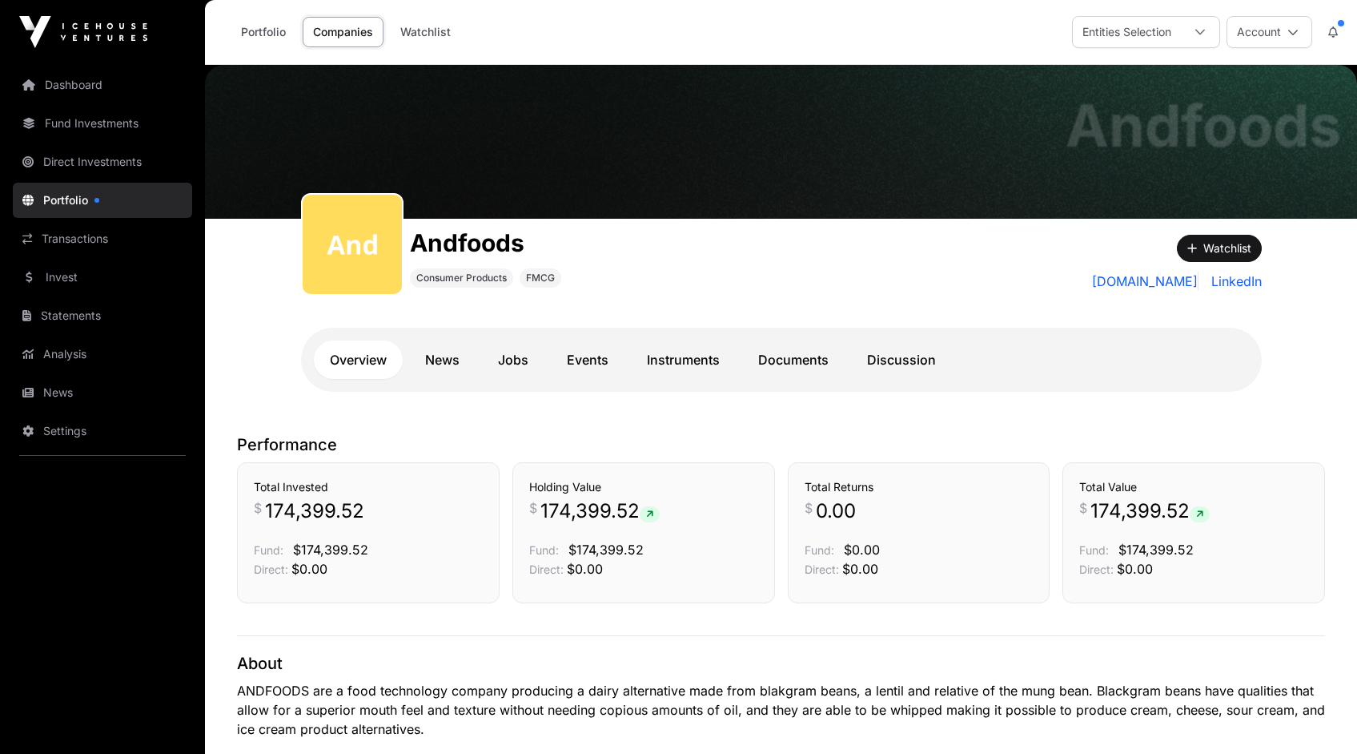
click at [86, 87] on link "Dashboard" at bounding box center [102, 84] width 179 height 35
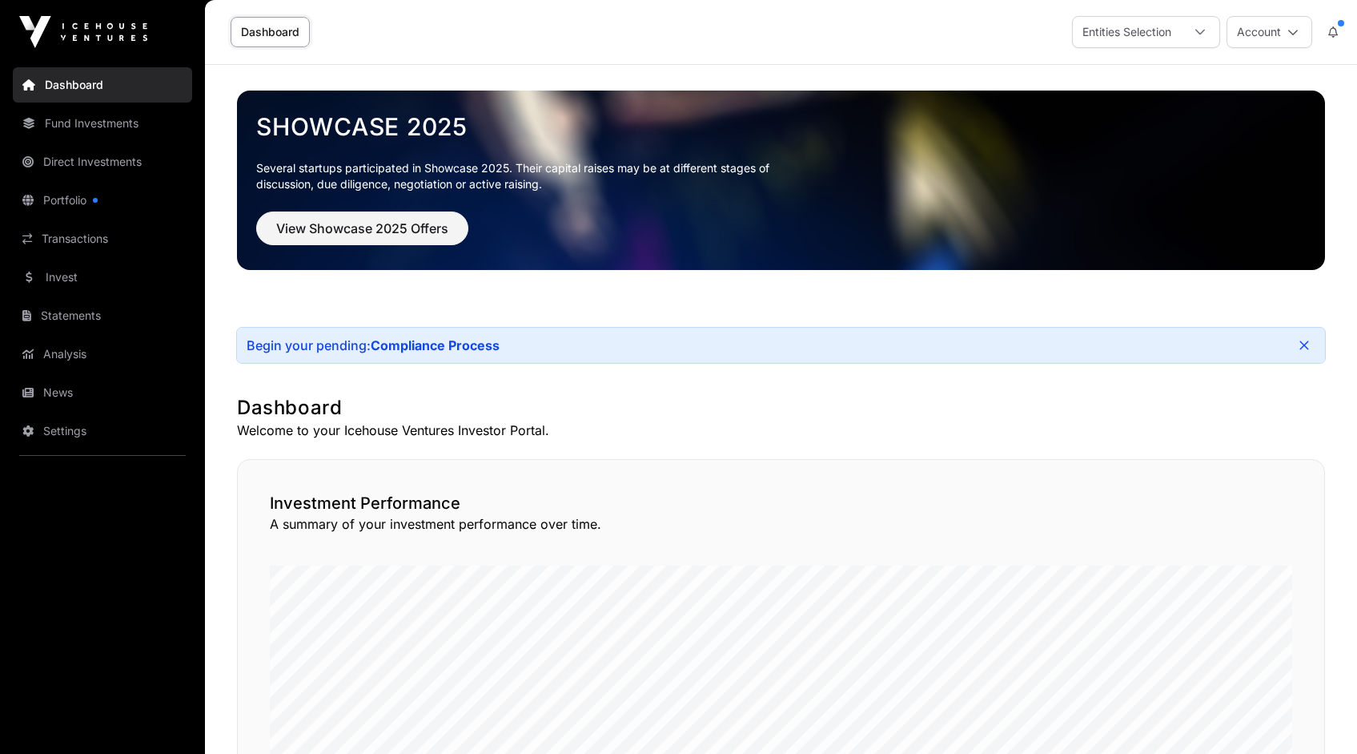
click at [70, 238] on link "Transactions" at bounding box center [102, 238] width 179 height 35
